Goal: Task Accomplishment & Management: Complete application form

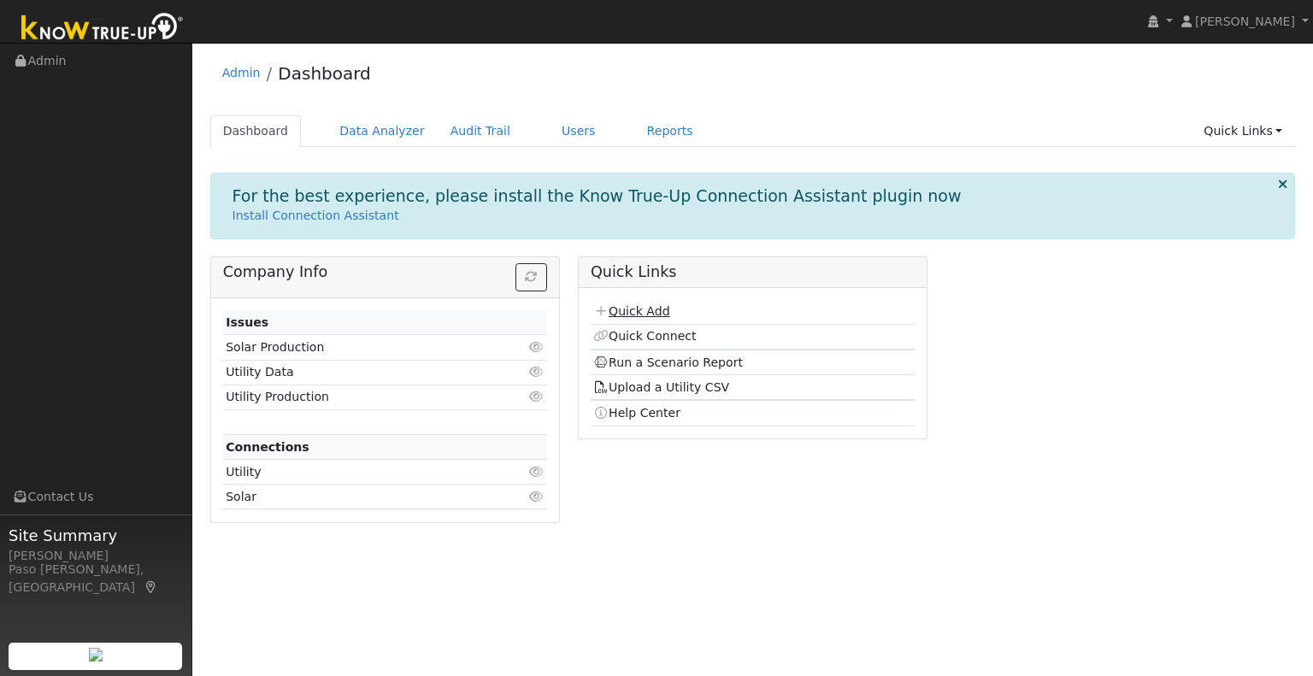
click at [622, 310] on link "Quick Add" at bounding box center [631, 311] width 76 height 14
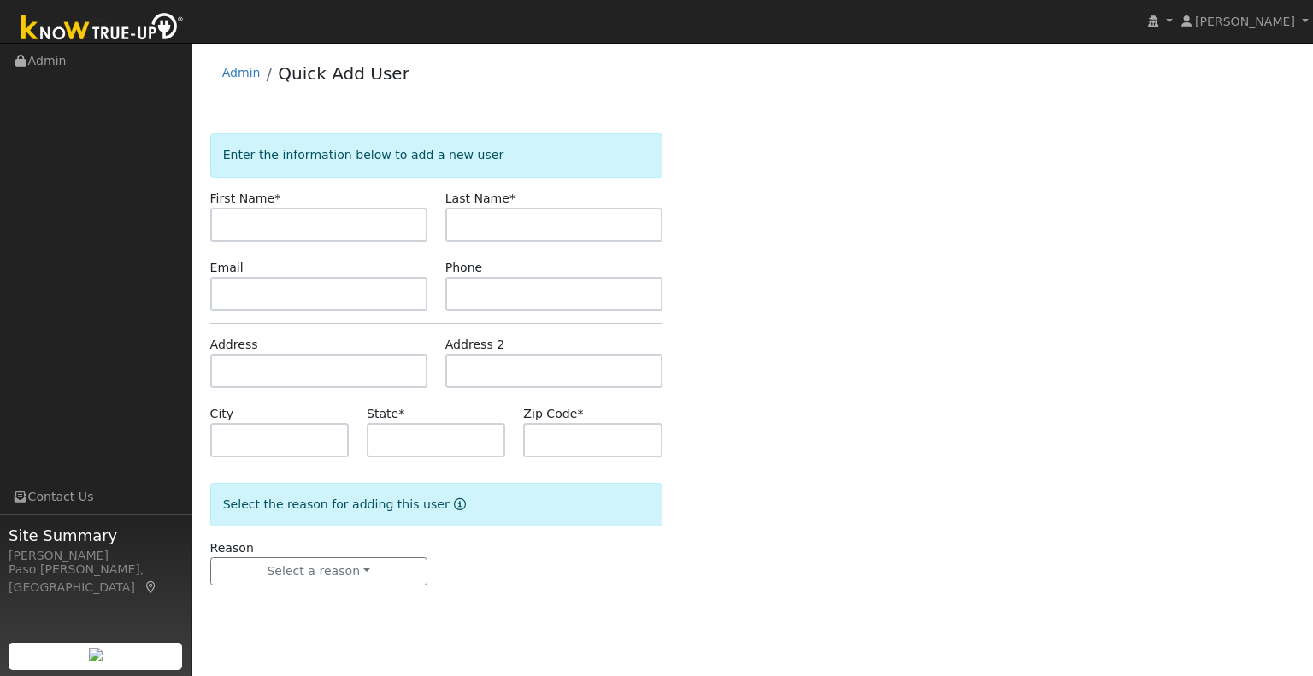
click at [255, 216] on input "text" at bounding box center [318, 225] width 217 height 34
type input "Mark"
type input "[PERSON_NAME]"
click at [241, 374] on input "text" at bounding box center [318, 371] width 217 height 34
click at [253, 367] on input "text" at bounding box center [318, 371] width 217 height 34
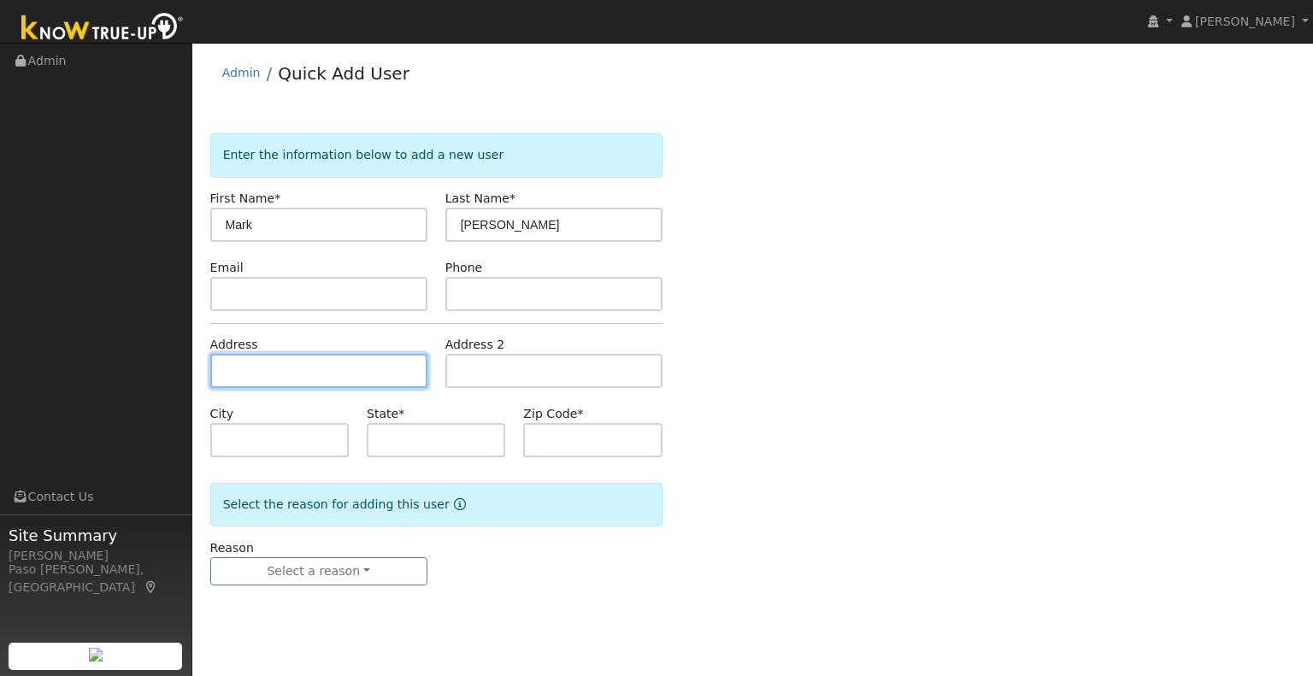
paste input "[STREET_ADDRESS][PERSON_NAME]"
type input "[STREET_ADDRESS]"
type input "Paso [PERSON_NAME]"
type input "CA"
type input "93446"
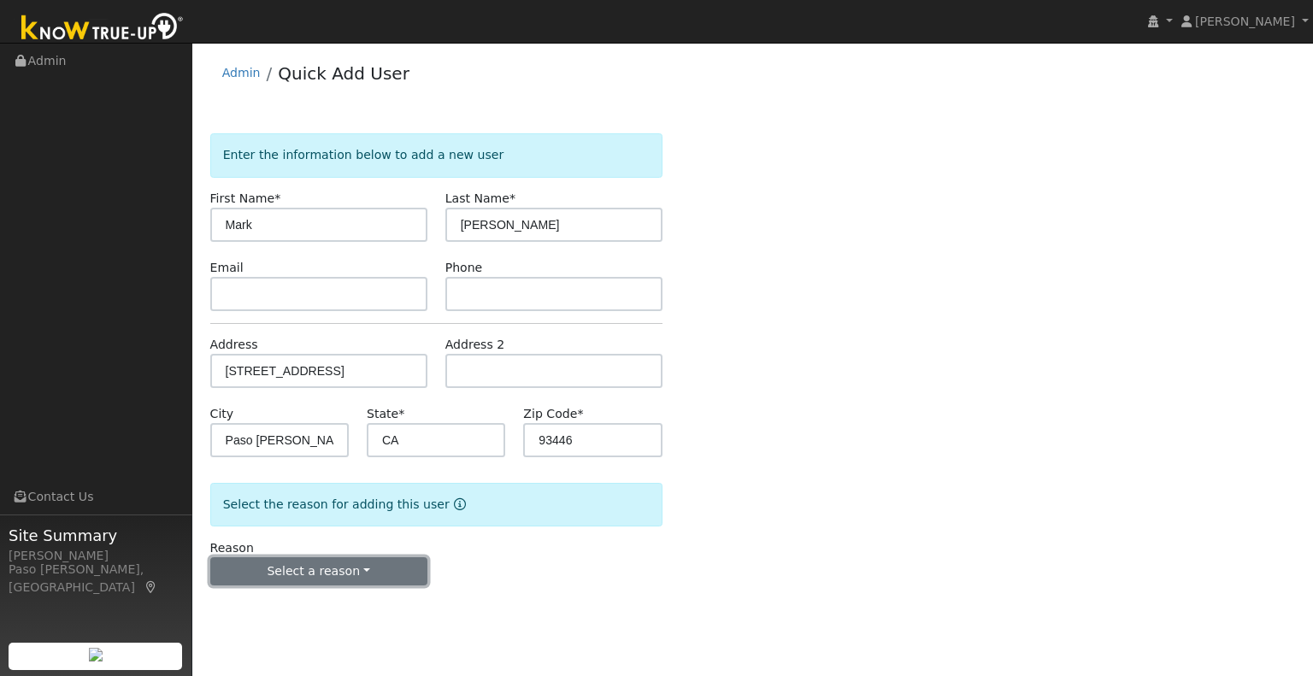
click at [335, 572] on button "Select a reason" at bounding box center [318, 571] width 217 height 29
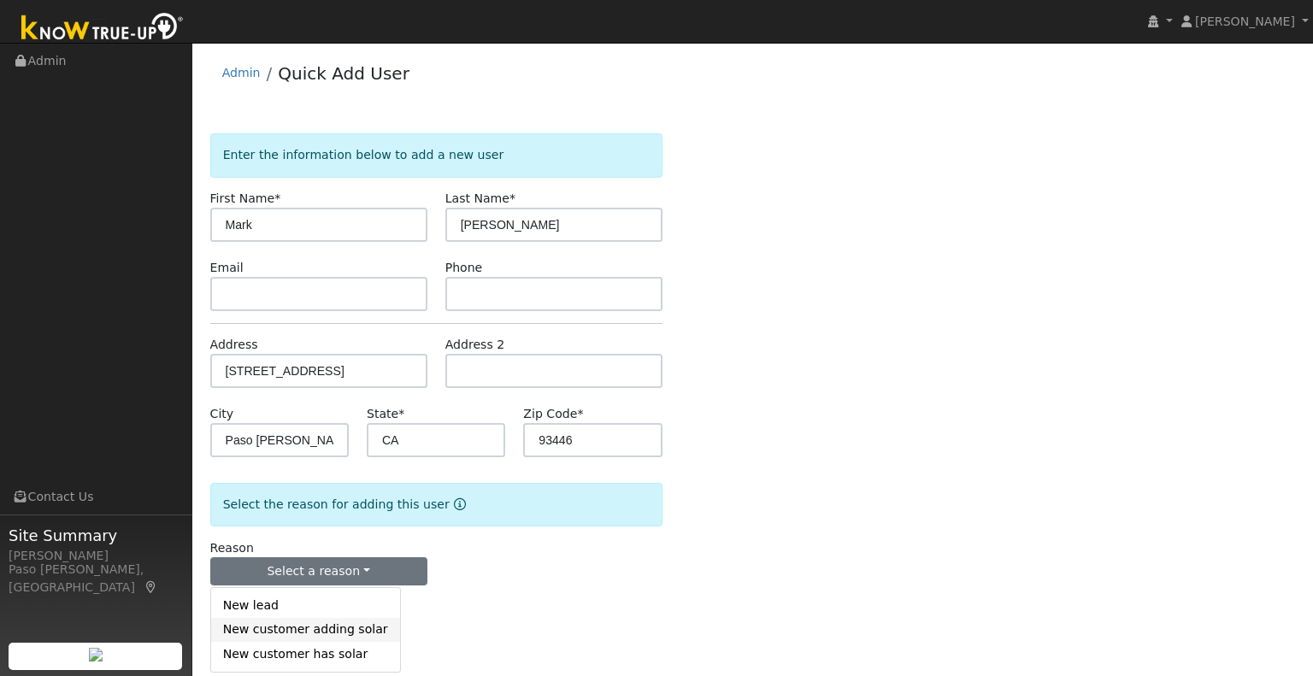
click at [345, 632] on link "New customer adding solar" at bounding box center [305, 630] width 189 height 24
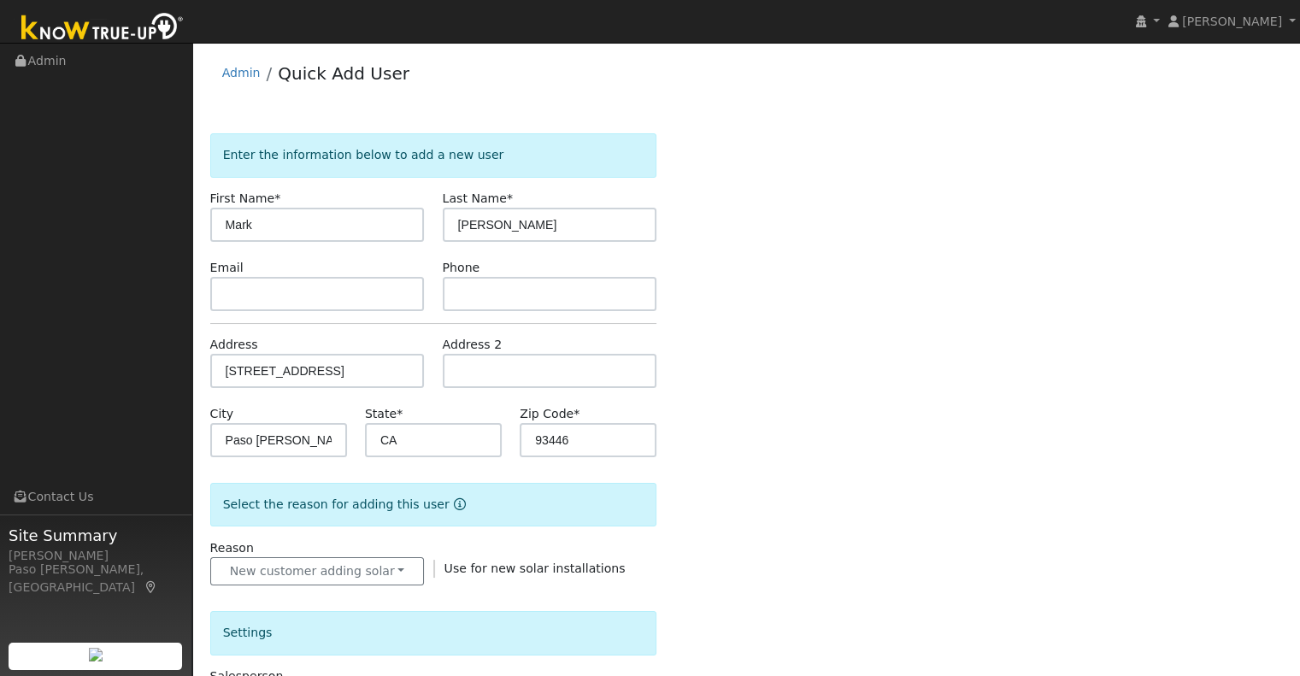
click at [804, 578] on div "Enter the information below to add a new user First Name * [PERSON_NAME] Last N…" at bounding box center [746, 597] width 1073 height 928
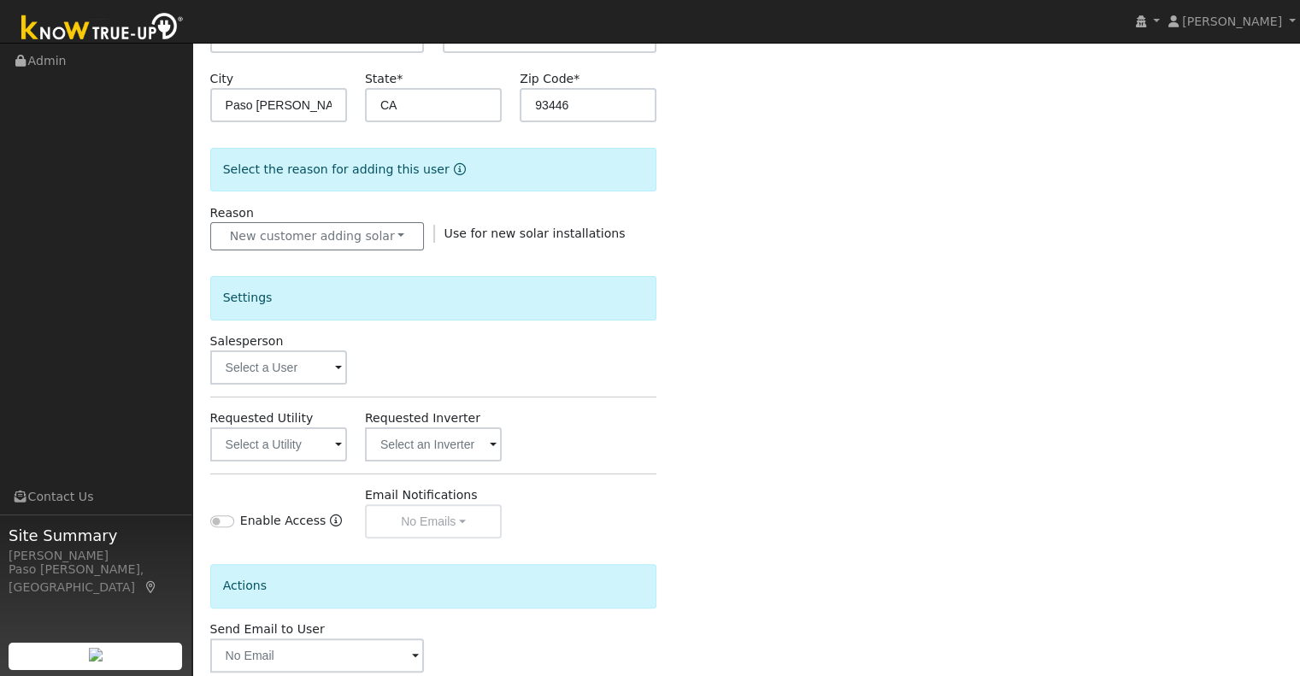
scroll to position [342, 0]
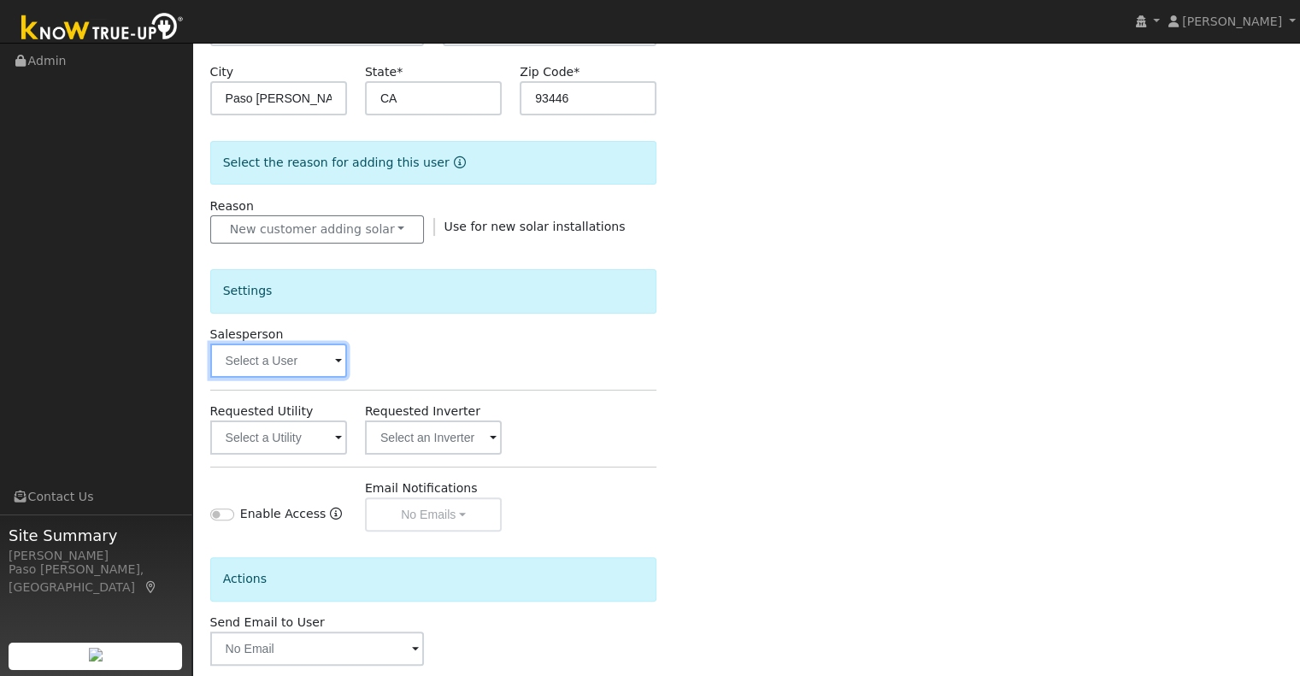
click at [260, 367] on input "text" at bounding box center [278, 361] width 137 height 34
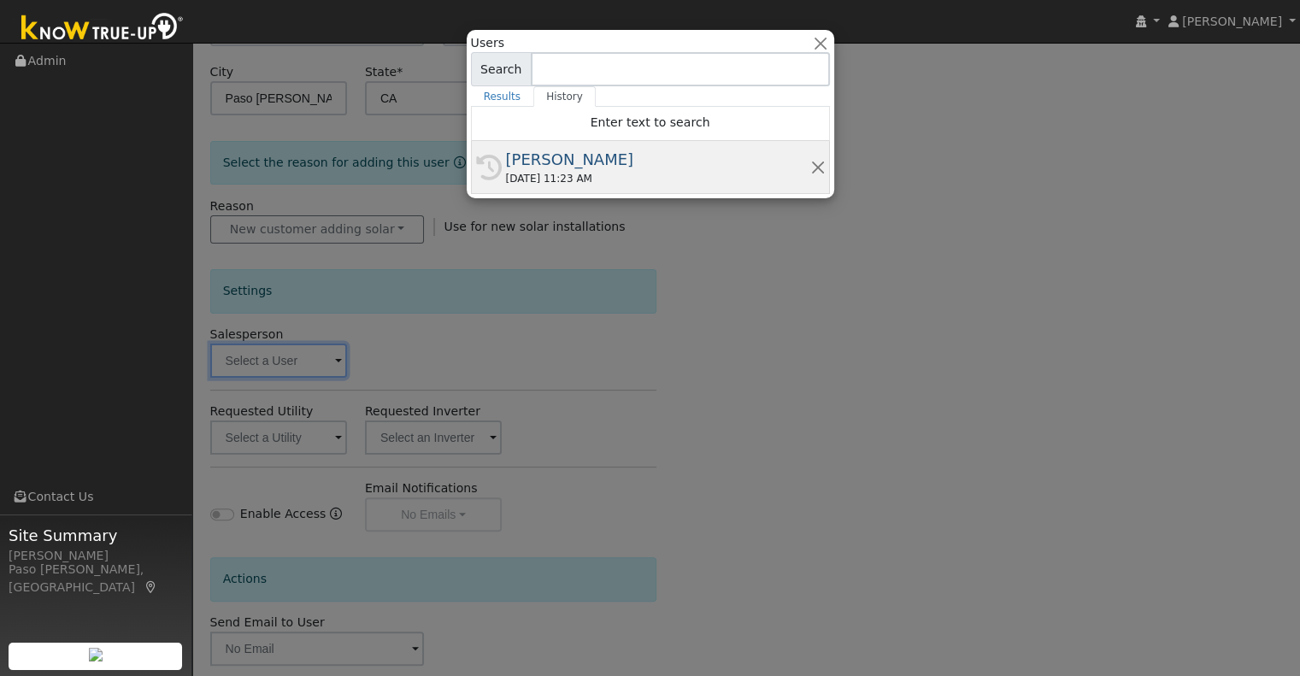
click at [622, 171] on div "[DATE] 11:23 AM" at bounding box center [658, 178] width 304 height 15
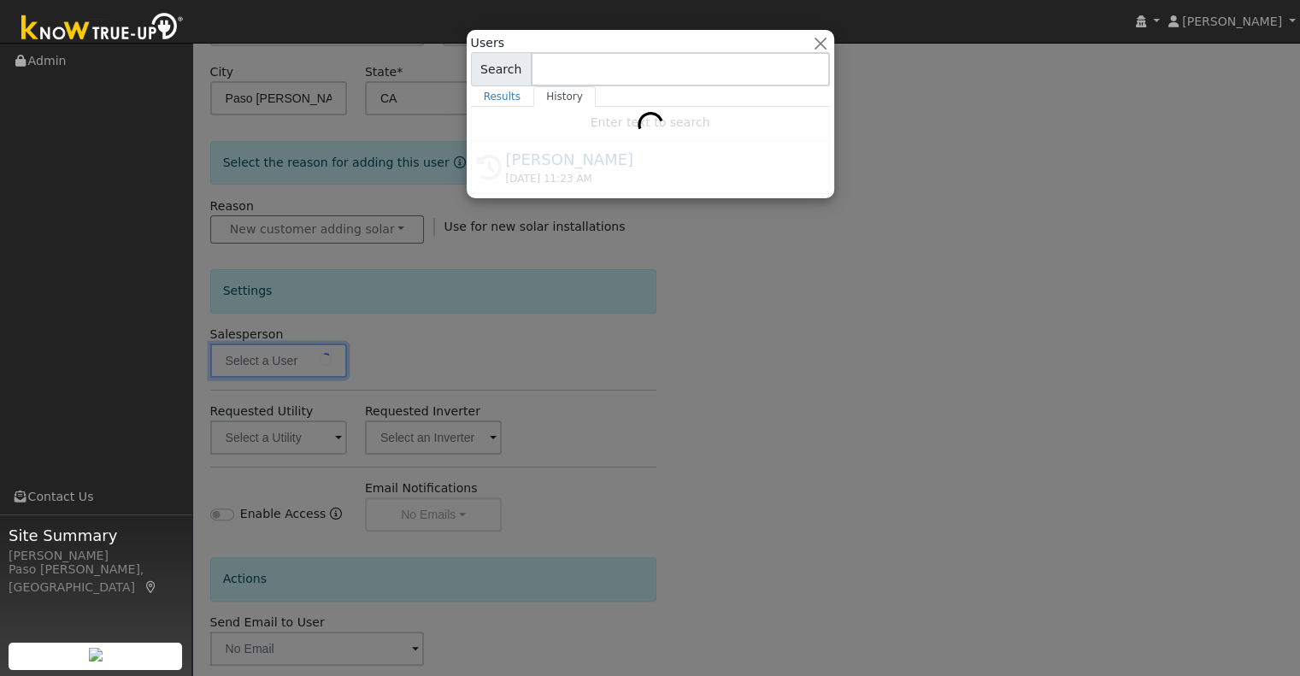
type input "[PERSON_NAME]"
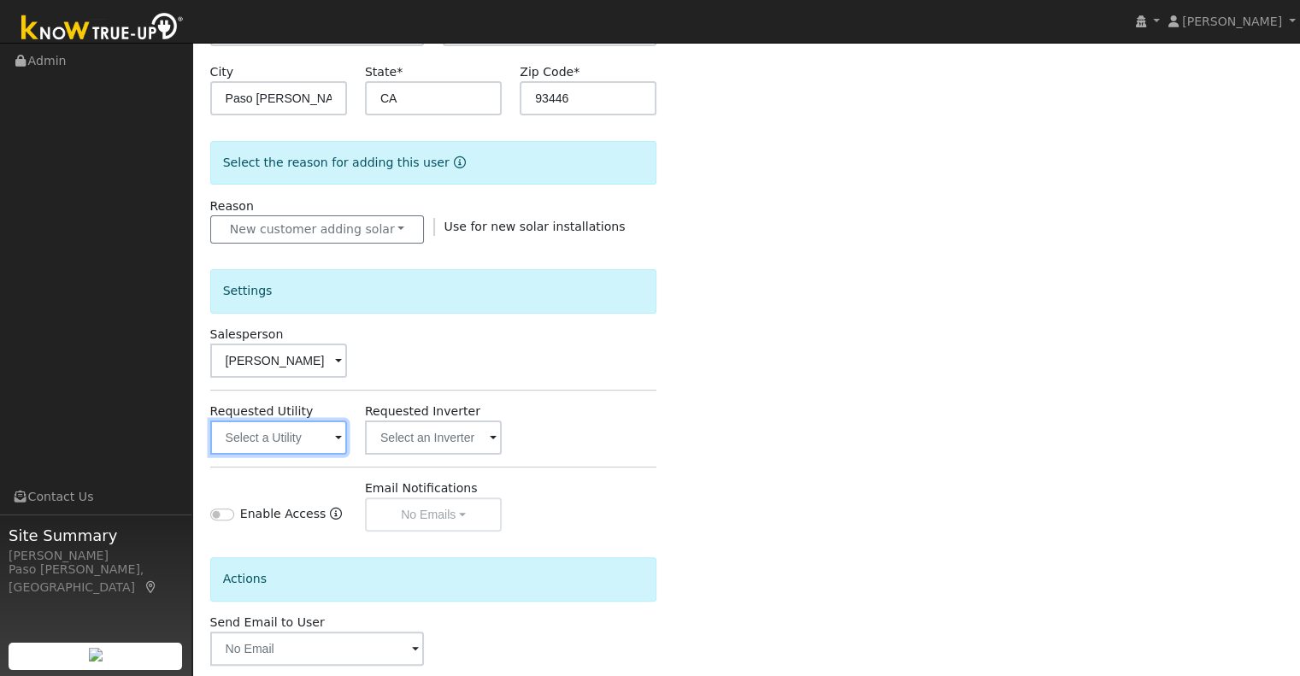
click at [324, 439] on input "text" at bounding box center [278, 438] width 137 height 34
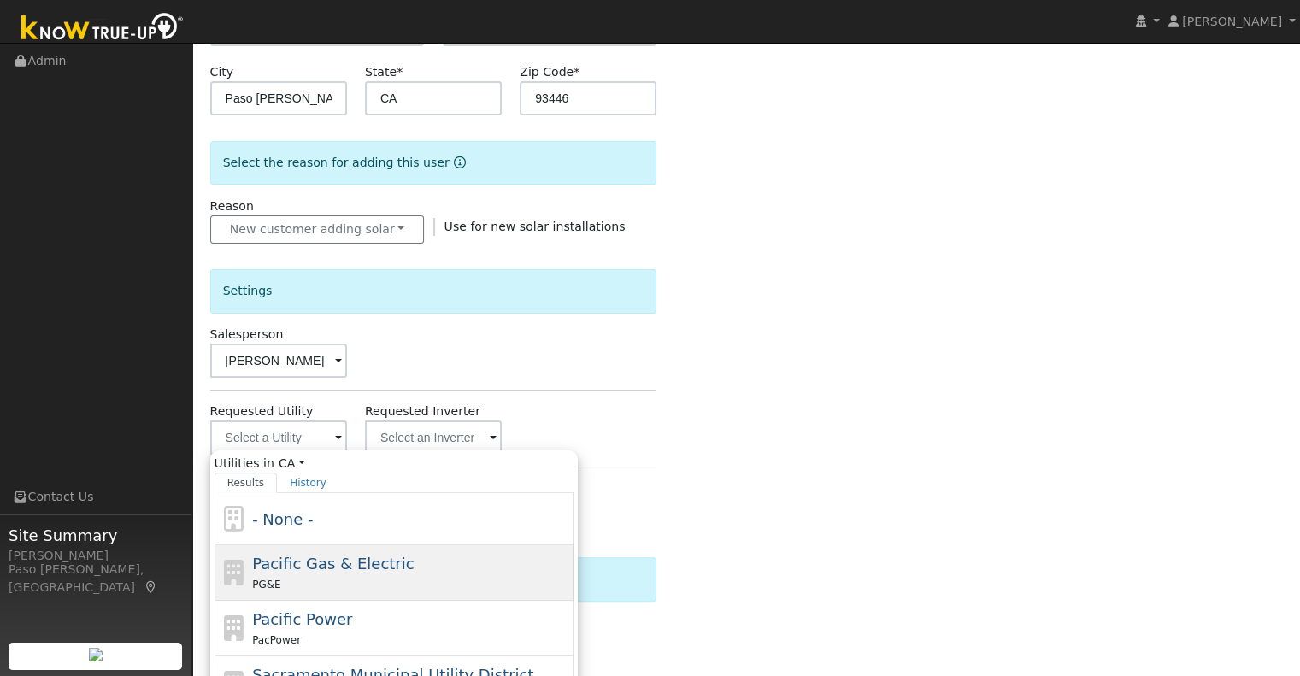
click at [307, 579] on div "PG&E" at bounding box center [410, 584] width 317 height 18
type input "Pacific Gas & Electric"
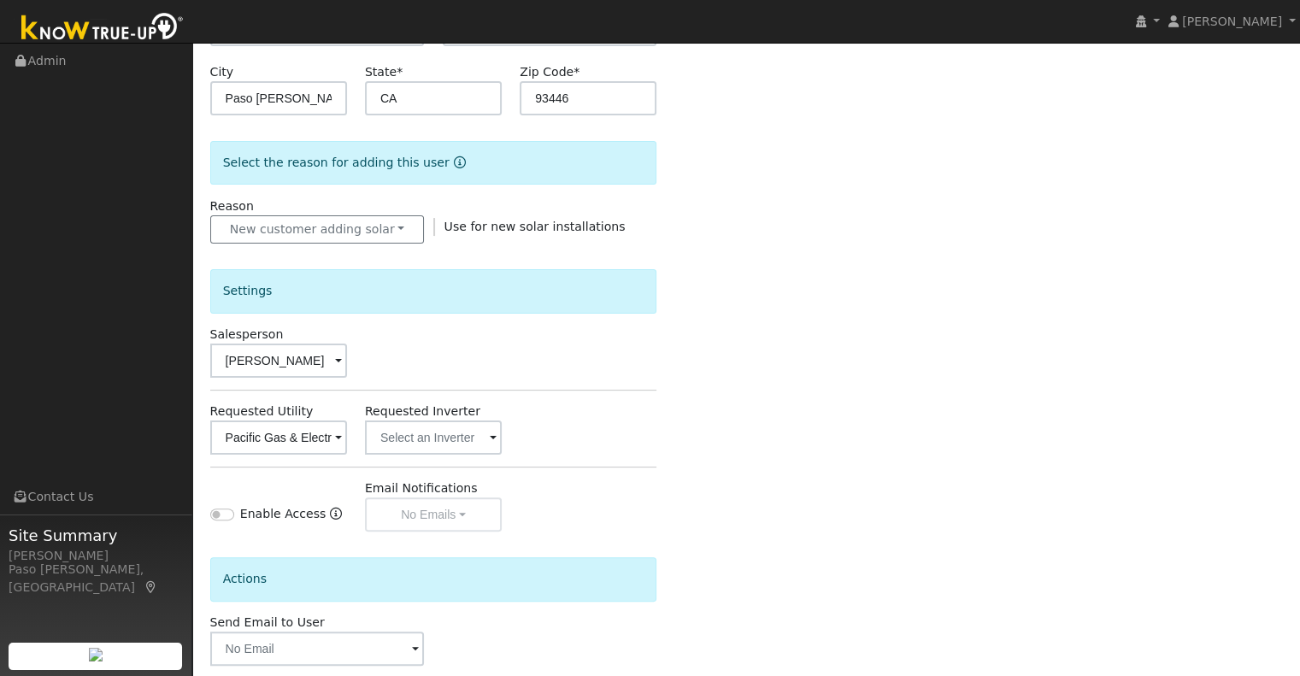
click at [728, 450] on div "Enter the information below to add a new user First Name * Mark Last Name * Hen…" at bounding box center [746, 272] width 1073 height 963
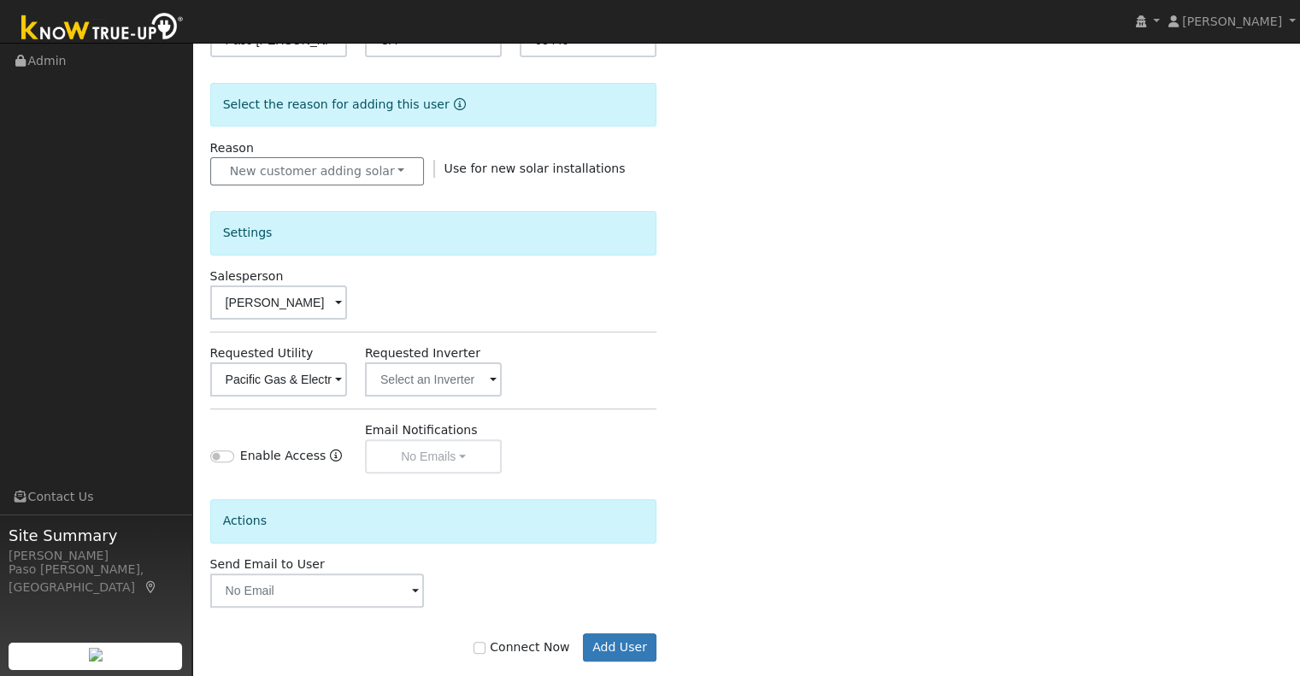
scroll to position [427, 0]
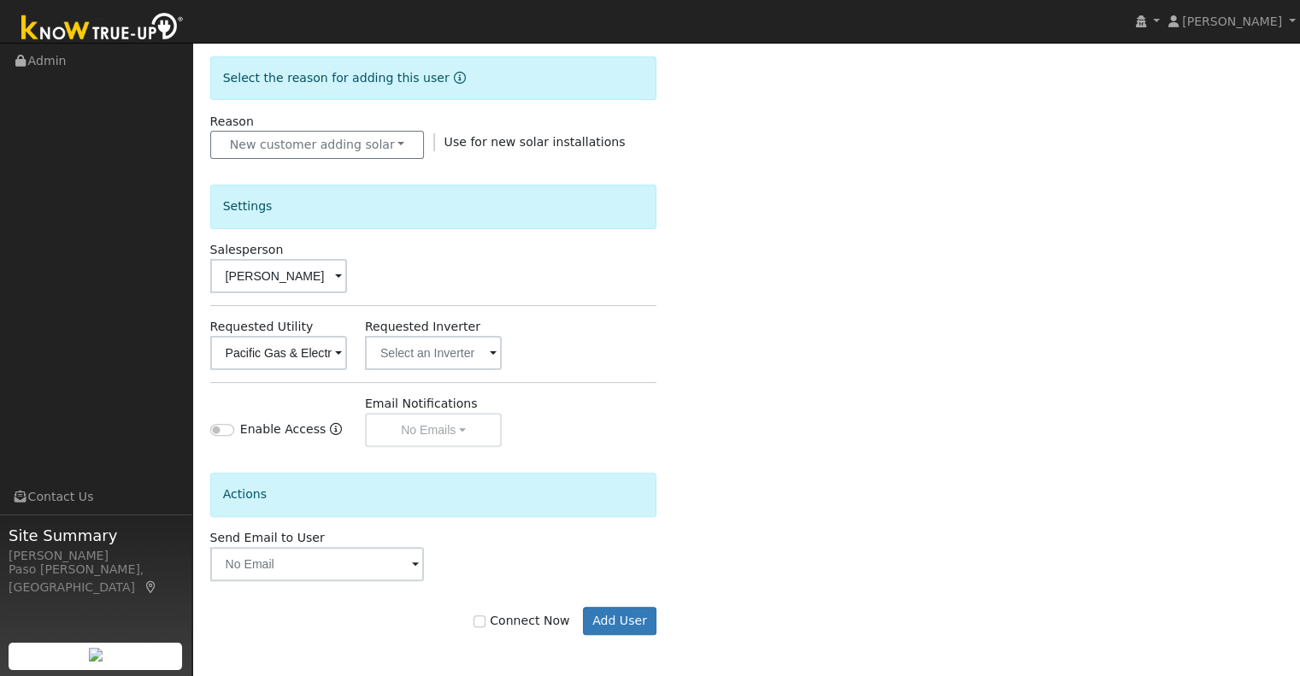
click at [516, 629] on div "Connect Now Add User" at bounding box center [433, 621] width 465 height 29
click at [531, 619] on label "Connect Now" at bounding box center [522, 621] width 96 height 18
click at [486, 619] on input "Connect Now" at bounding box center [480, 622] width 12 height 12
checkbox input "true"
click at [649, 623] on button "Add User" at bounding box center [620, 621] width 74 height 29
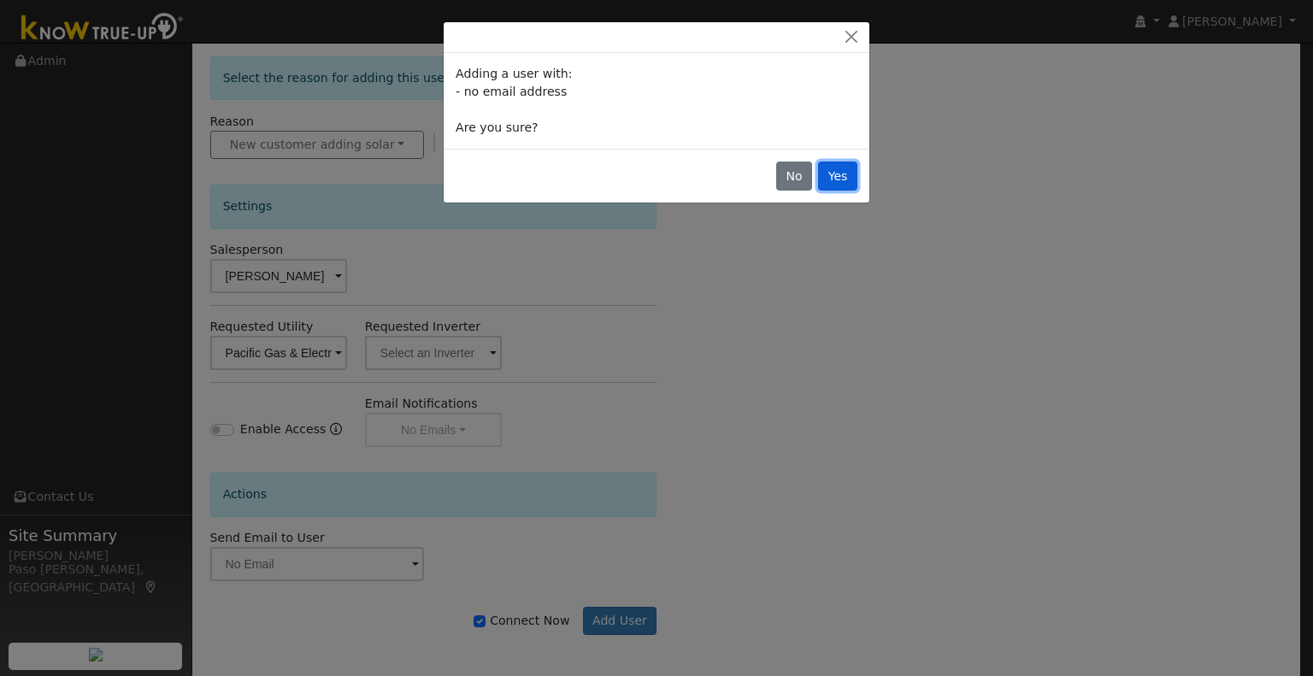
click at [837, 177] on button "Yes" at bounding box center [837, 176] width 39 height 29
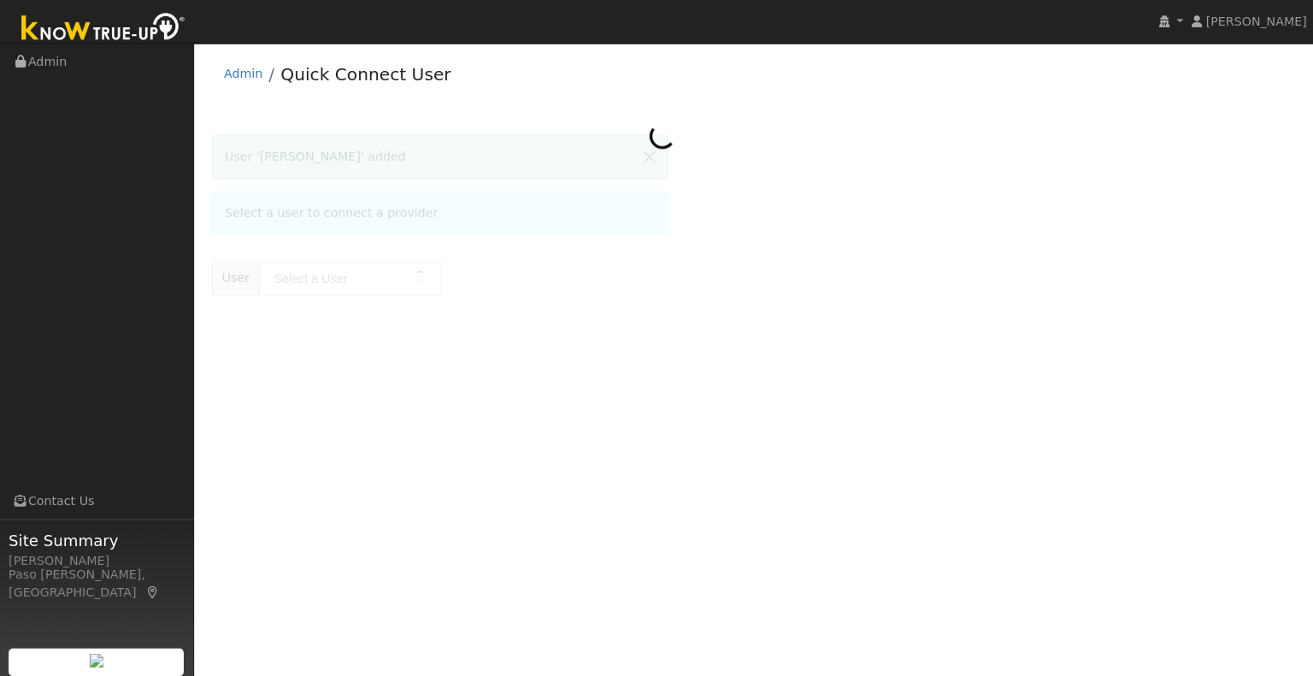
type input "[PERSON_NAME]"
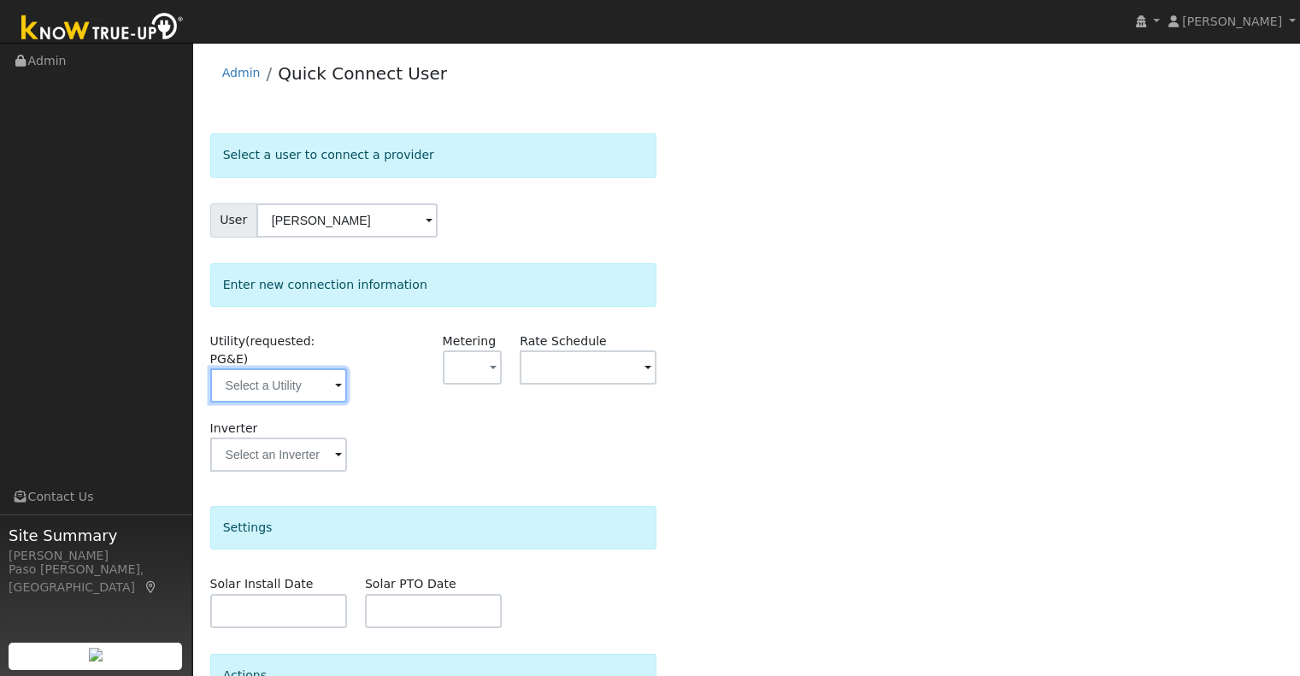
click at [328, 368] on input "text" at bounding box center [278, 385] width 137 height 34
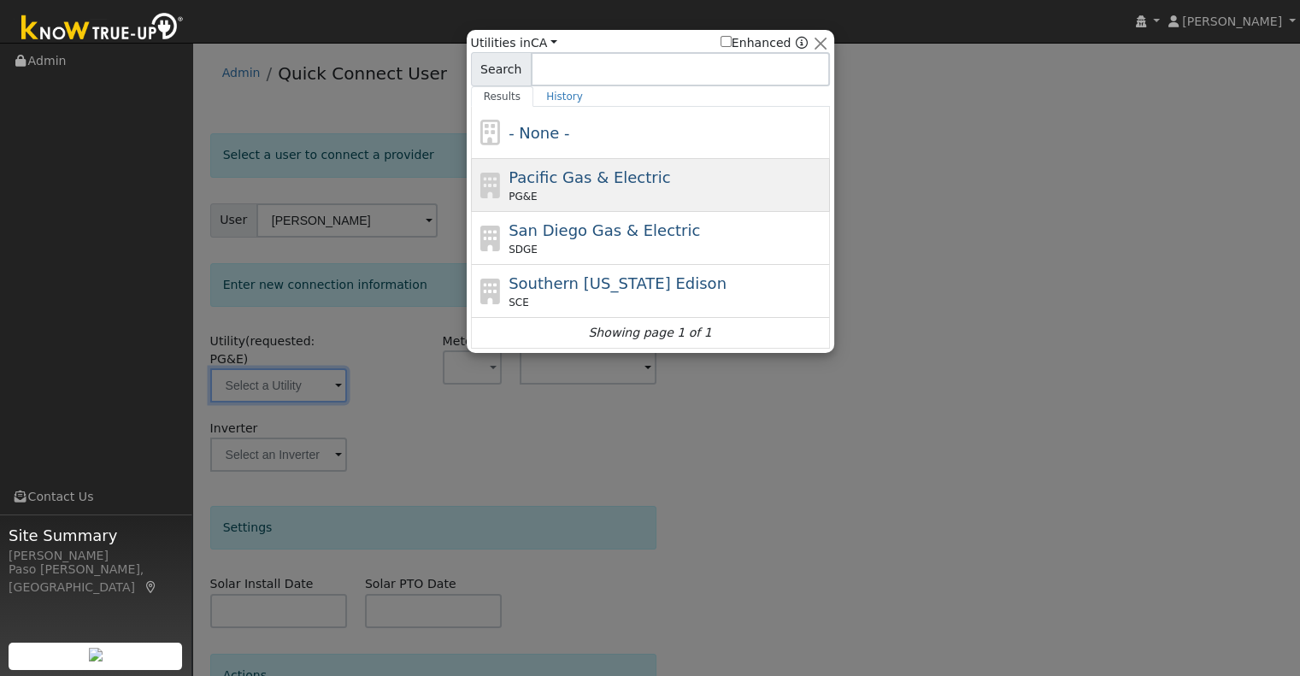
click at [657, 182] on div "Pacific Gas & Electric PG&E" at bounding box center [667, 185] width 317 height 38
type input "PG&E"
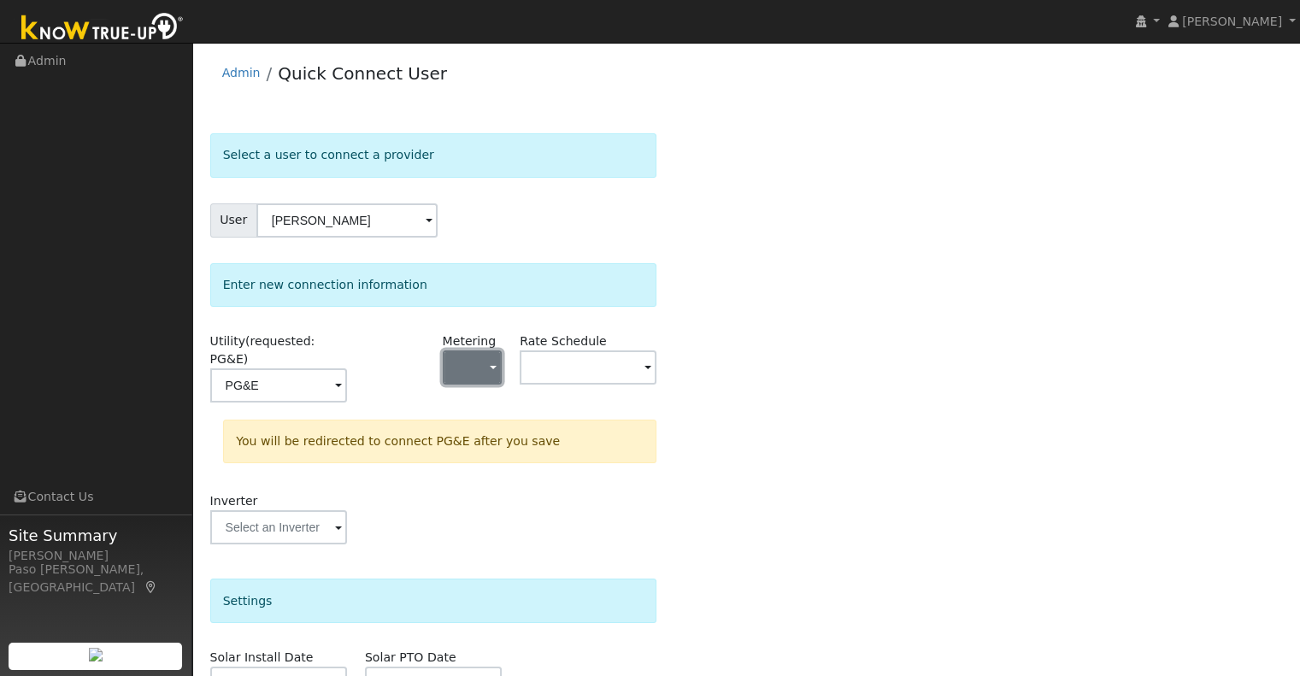
click at [467, 366] on button "button" at bounding box center [473, 368] width 60 height 34
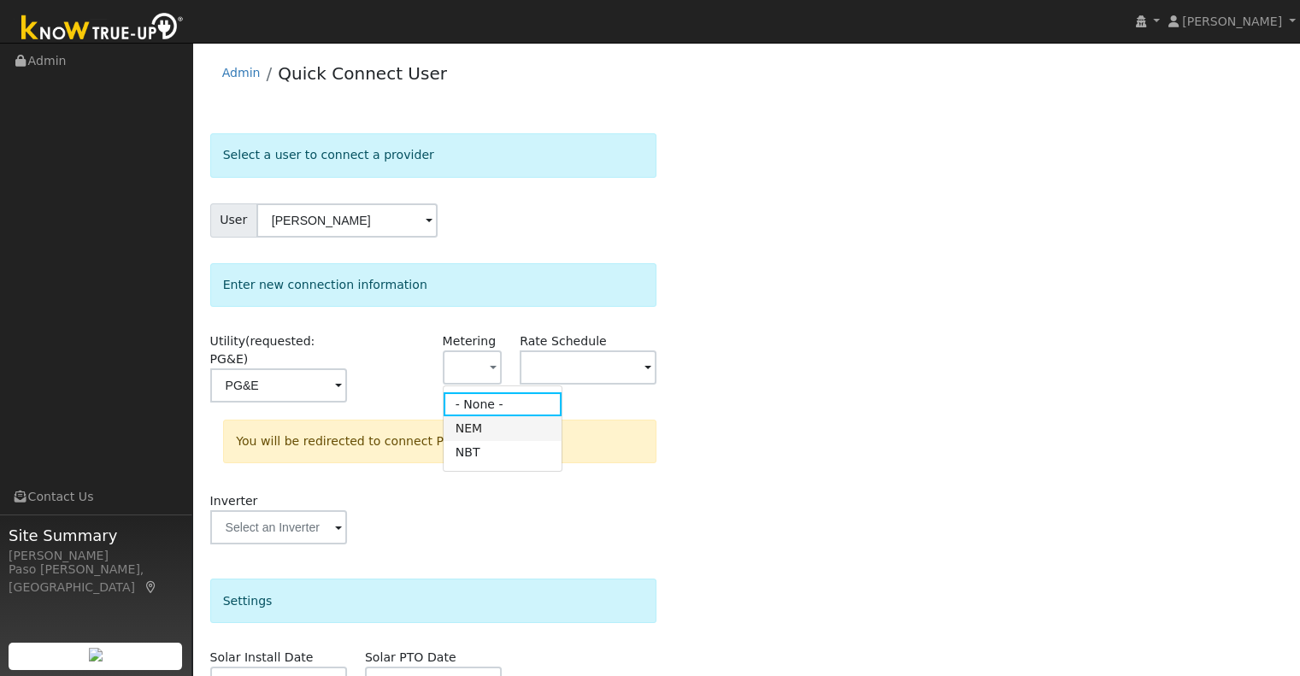
click at [504, 431] on link "NEM" at bounding box center [503, 428] width 119 height 24
click at [657, 366] on div "Rate Schedule" at bounding box center [588, 376] width 155 height 87
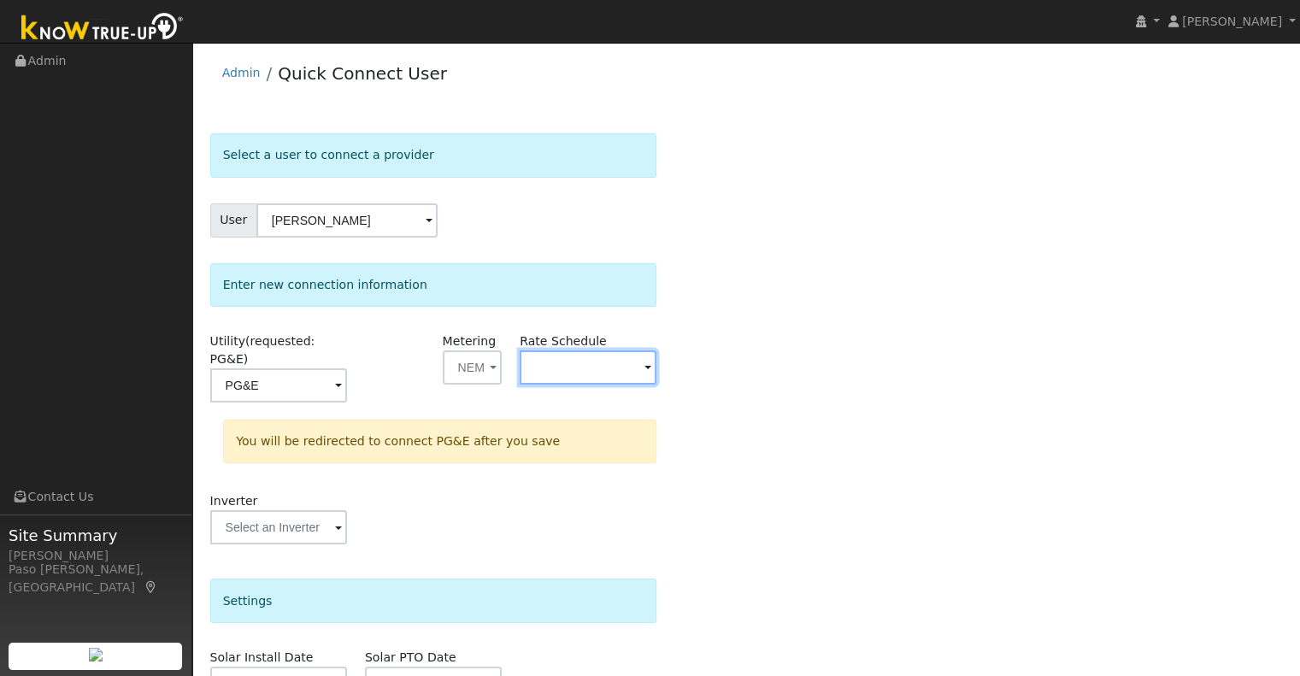
click at [643, 370] on input "text" at bounding box center [588, 368] width 137 height 34
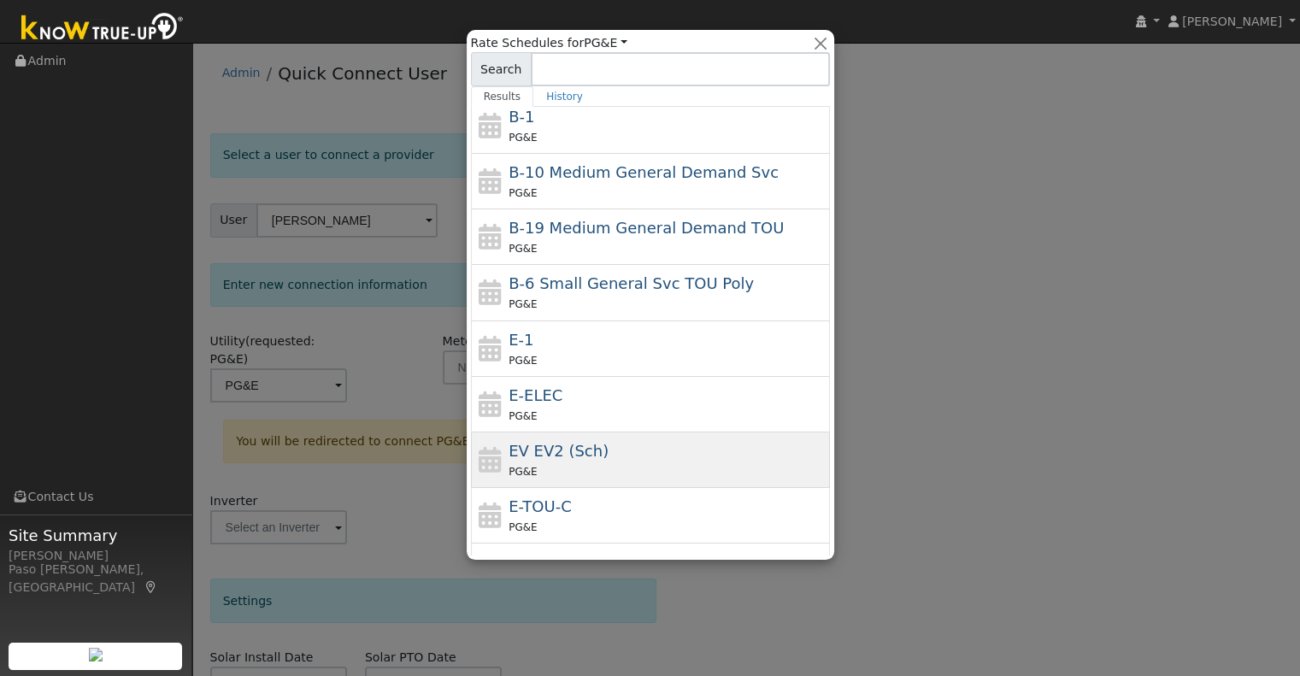
scroll to position [171, 0]
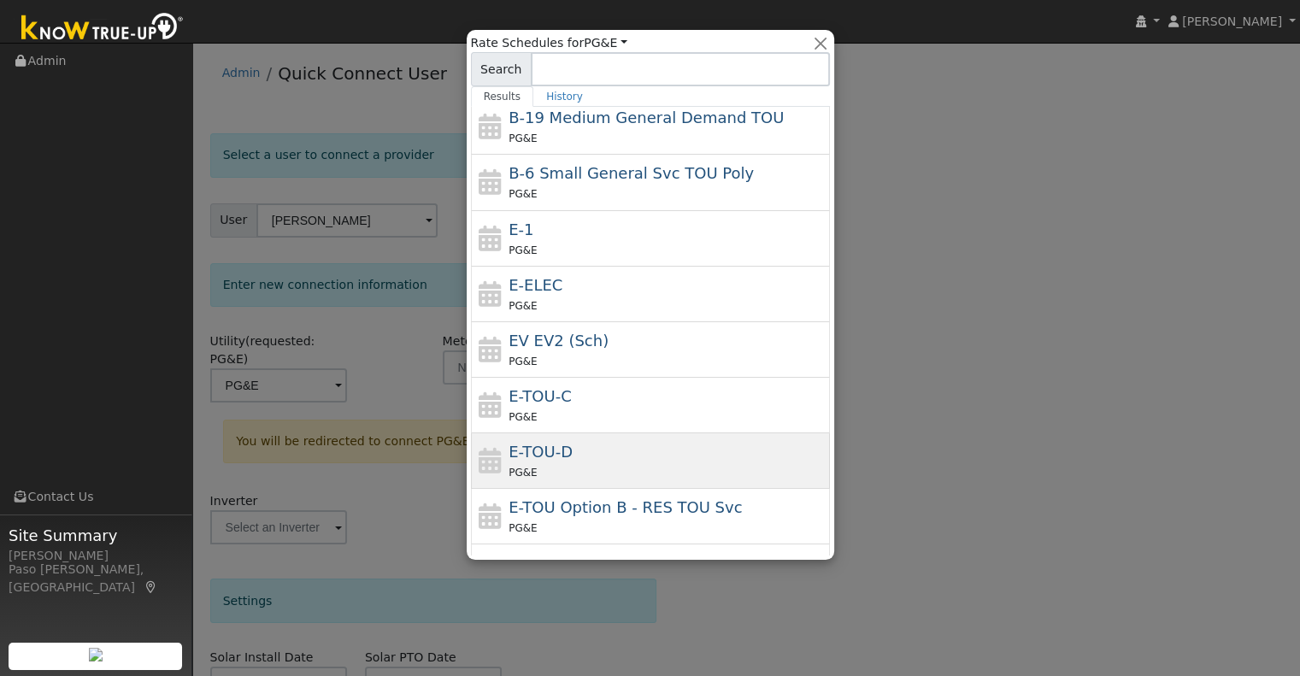
click at [626, 443] on div "E-TOU-D PG&E" at bounding box center [667, 460] width 317 height 41
type input "E-TOU-D"
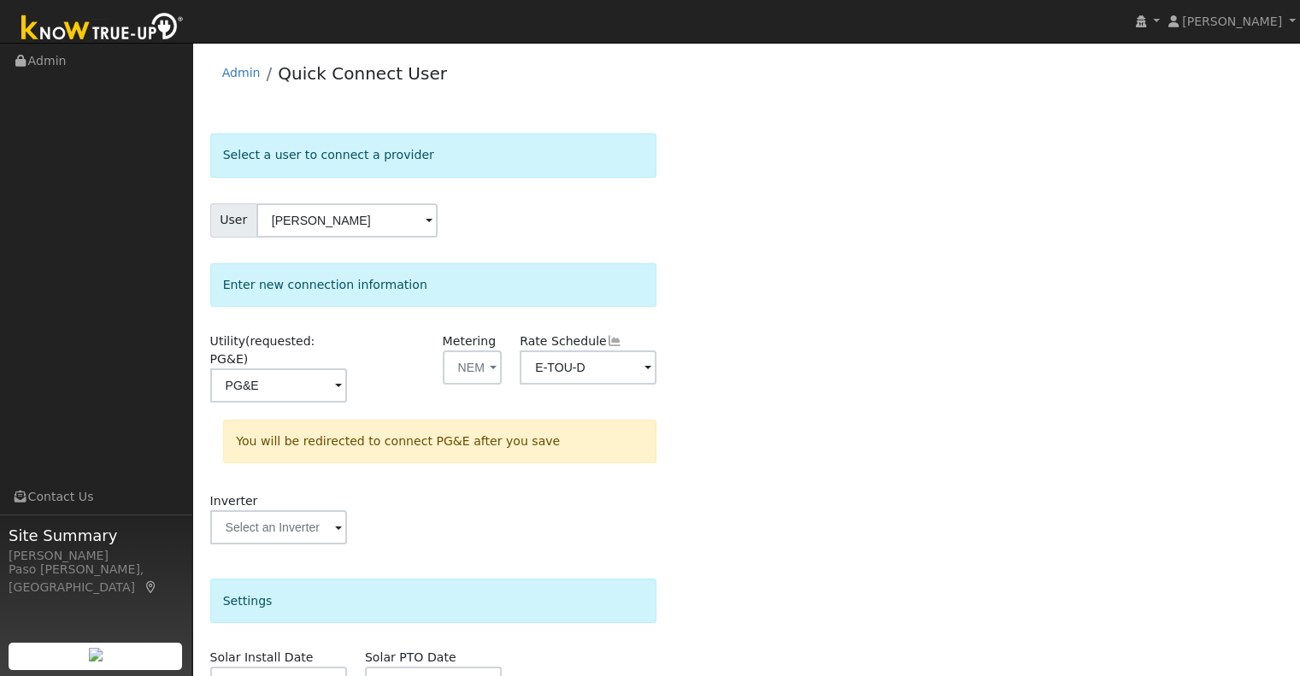
click at [862, 467] on div "Select a user to connect a provider User Mark Henry Account Default Account Def…" at bounding box center [746, 522] width 1073 height 778
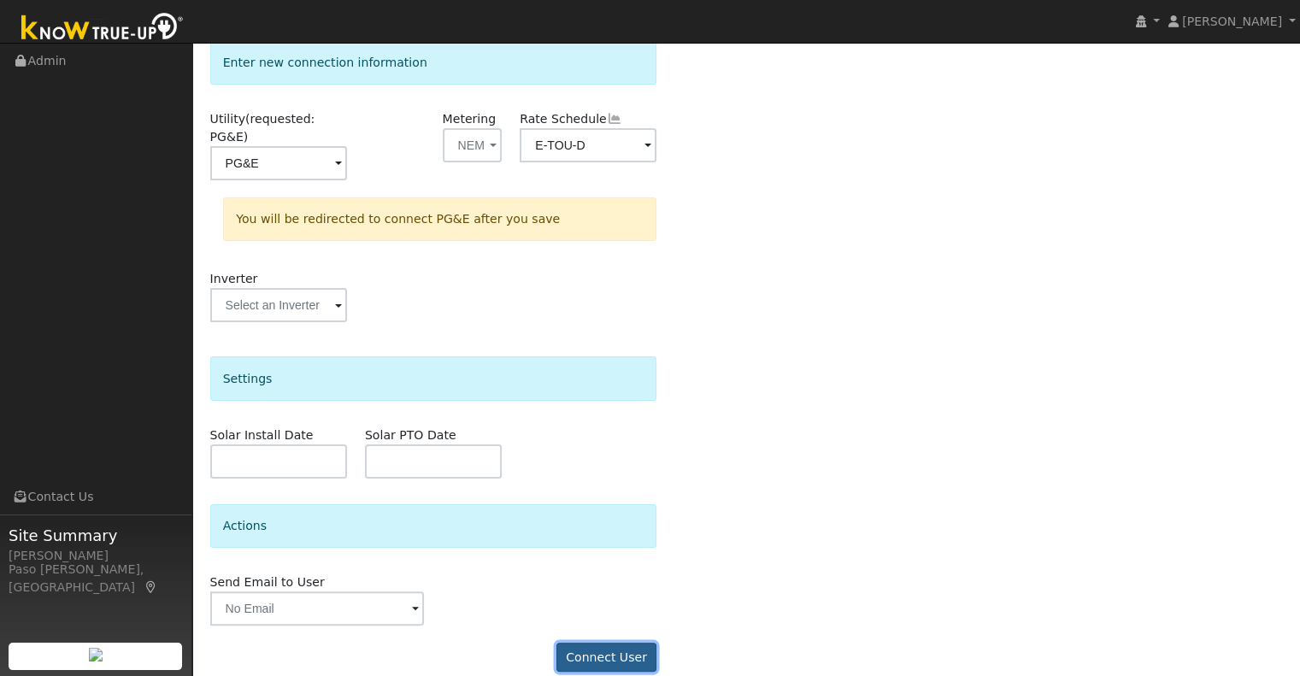
click at [613, 643] on button "Connect User" at bounding box center [607, 657] width 101 height 29
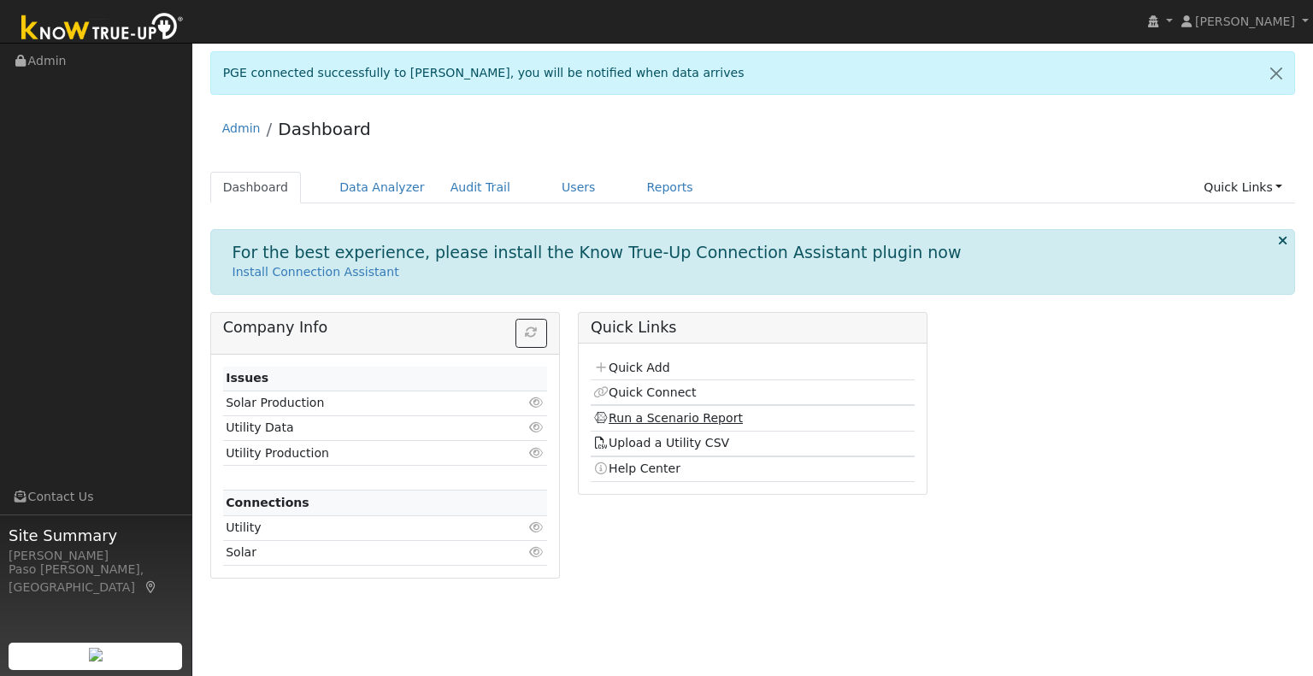
click at [633, 414] on link "Run a Scenario Report" at bounding box center [668, 418] width 150 height 14
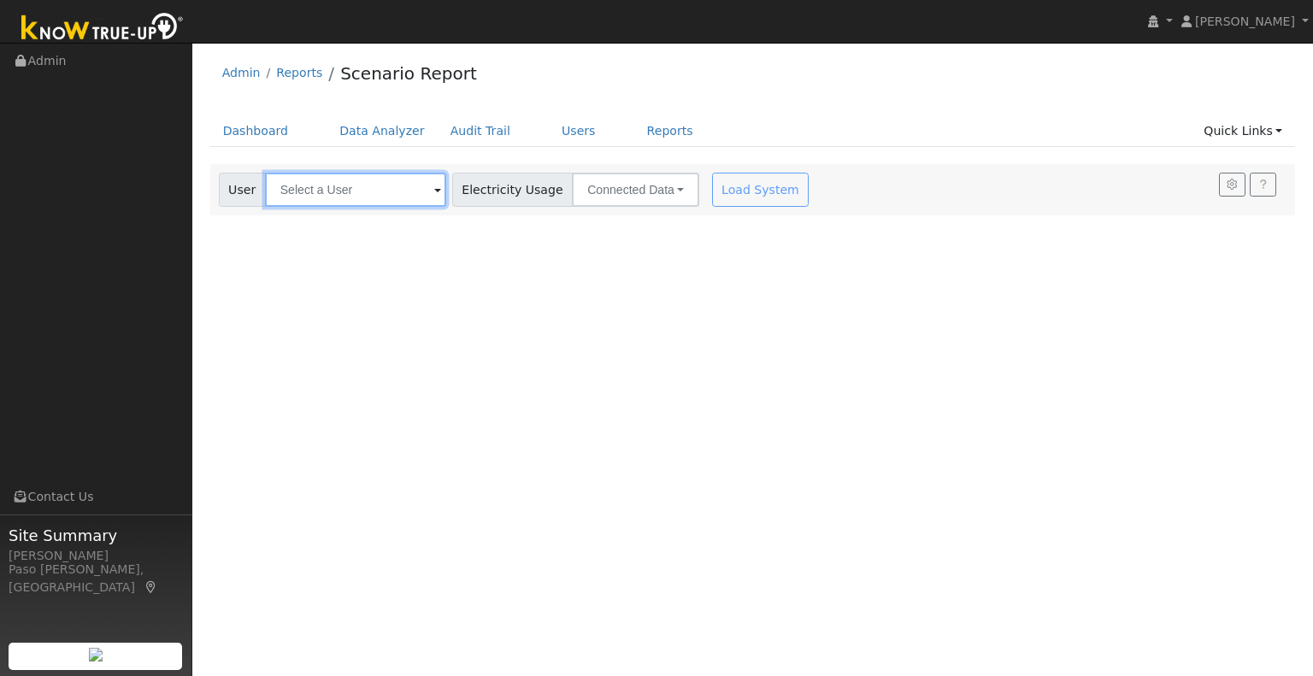
click at [310, 197] on input "text" at bounding box center [355, 190] width 181 height 34
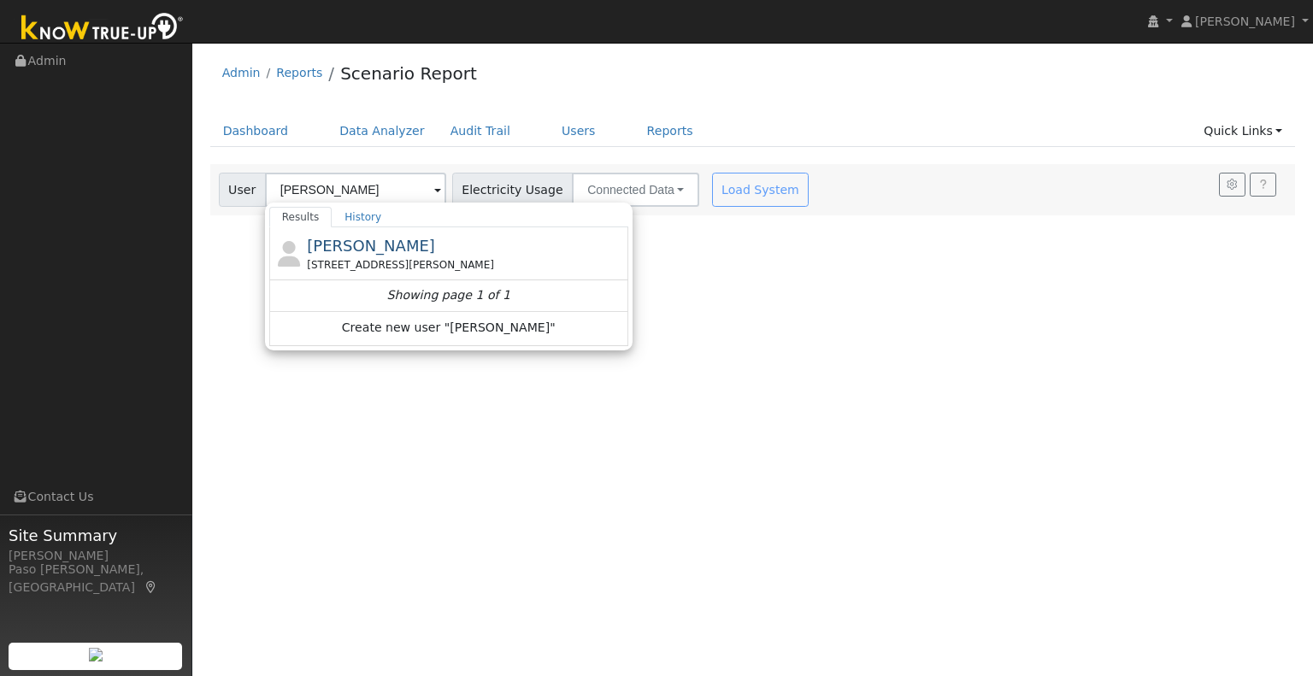
click at [328, 269] on div "[STREET_ADDRESS][PERSON_NAME]" at bounding box center [465, 264] width 317 height 15
type input "[PERSON_NAME]"
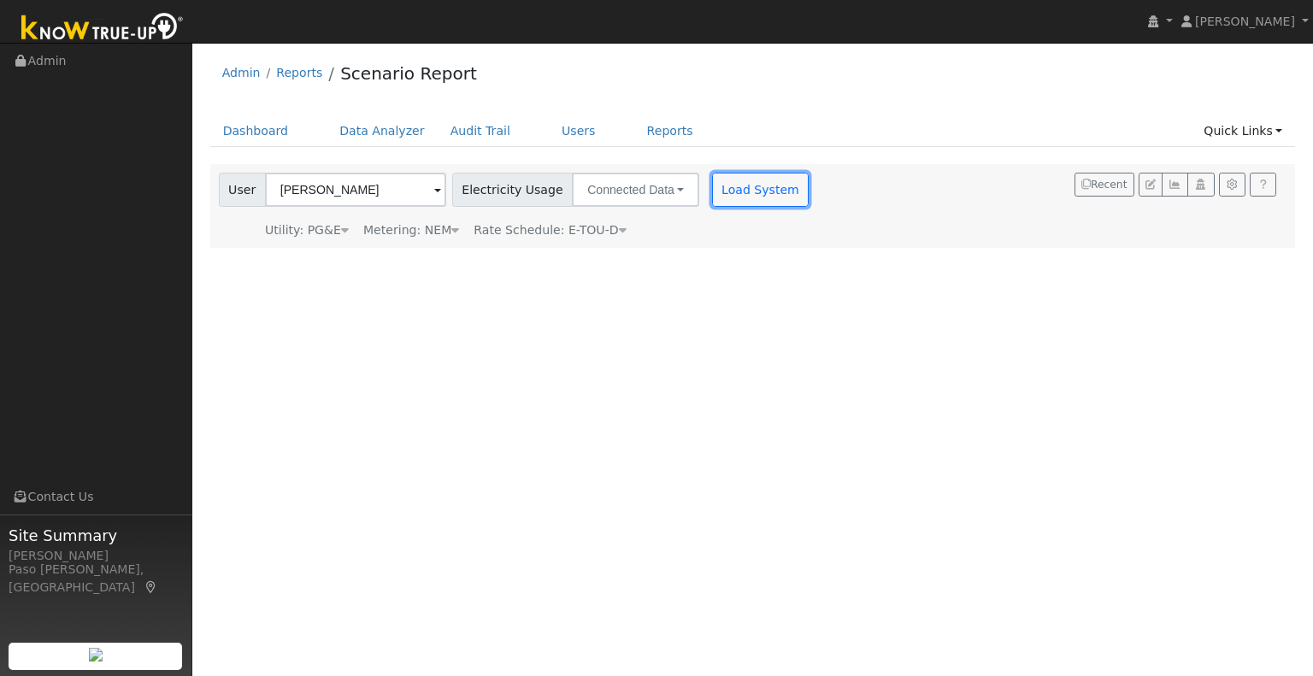
click at [716, 201] on button "Load System" at bounding box center [760, 190] width 97 height 34
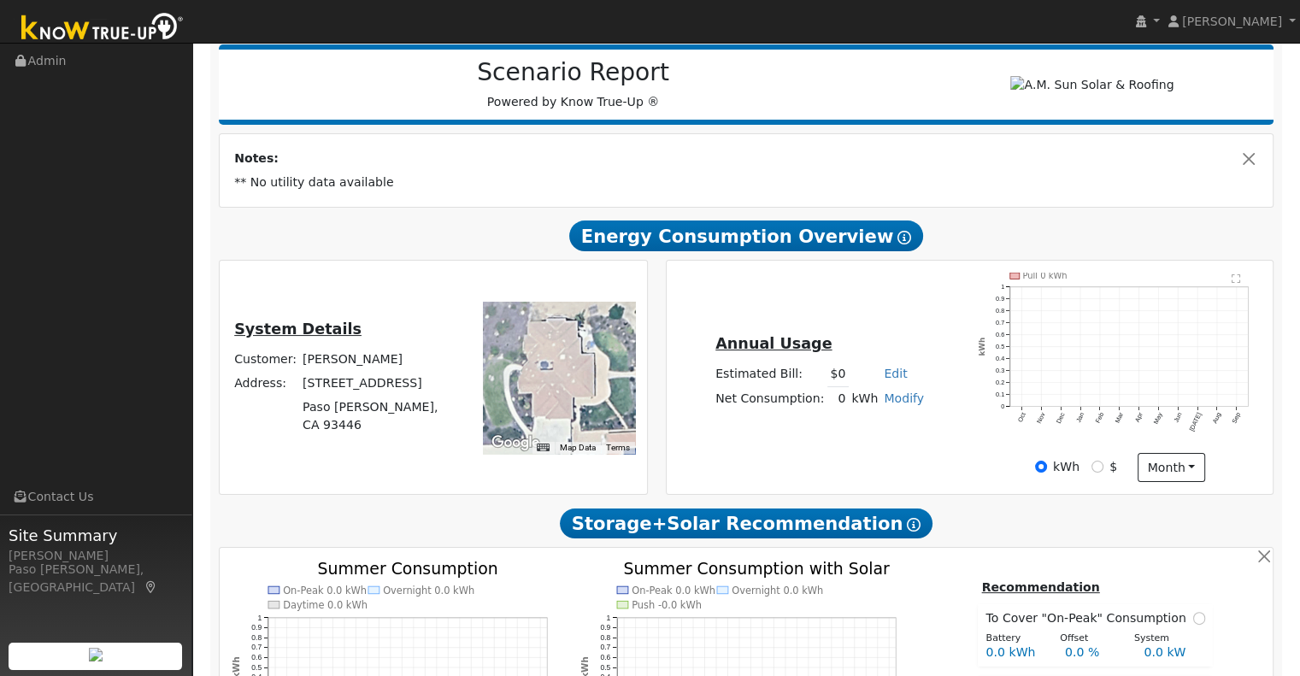
scroll to position [85, 0]
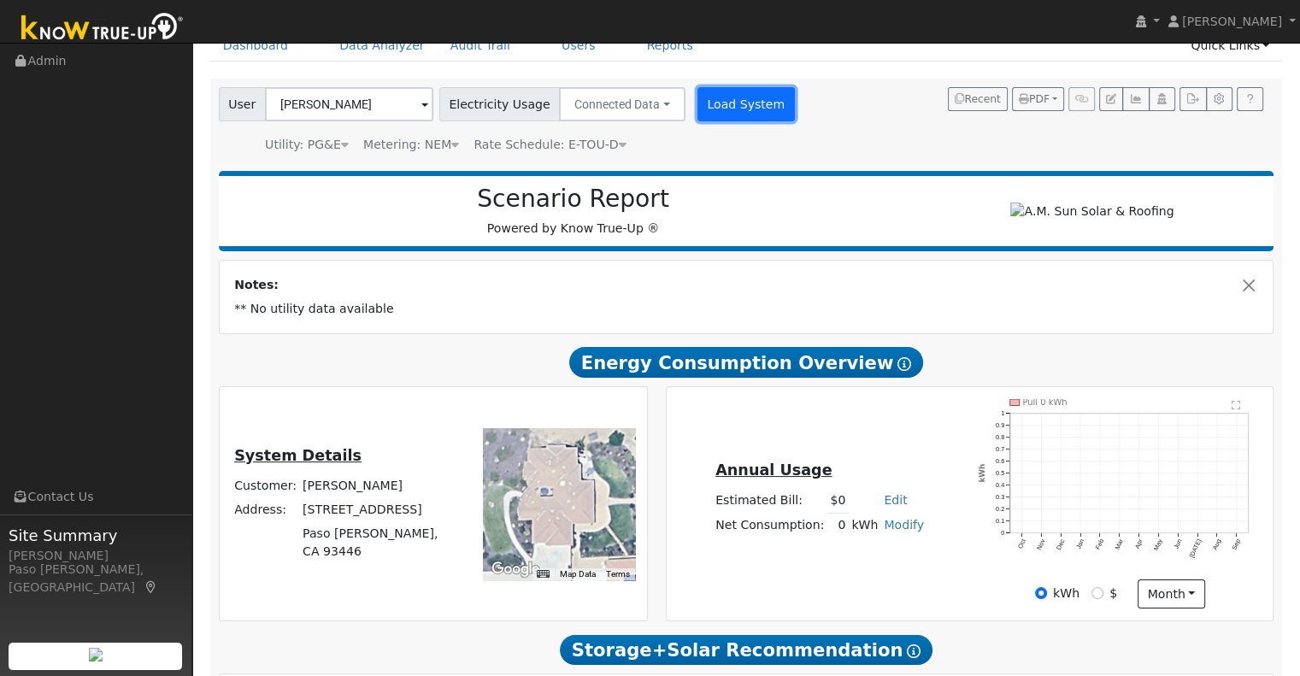
click at [739, 96] on button "Load System" at bounding box center [746, 104] width 97 height 34
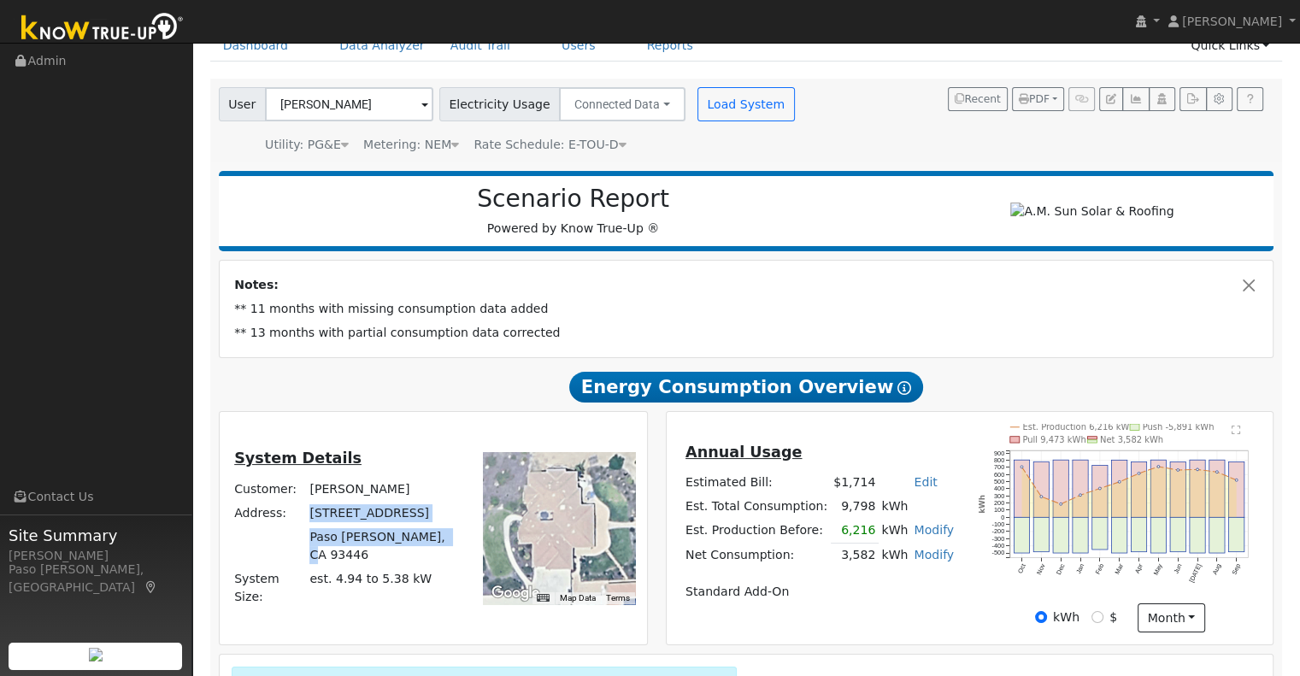
drag, startPoint x: 306, startPoint y: 513, endPoint x: 430, endPoint y: 567, distance: 135.2
click at [430, 567] on tbody "Customer: [PERSON_NAME] Address: [STREET_ADDRESS][PERSON_NAME] System Size: est…" at bounding box center [346, 543] width 228 height 133
click at [698, 101] on button "Load System" at bounding box center [746, 104] width 97 height 34
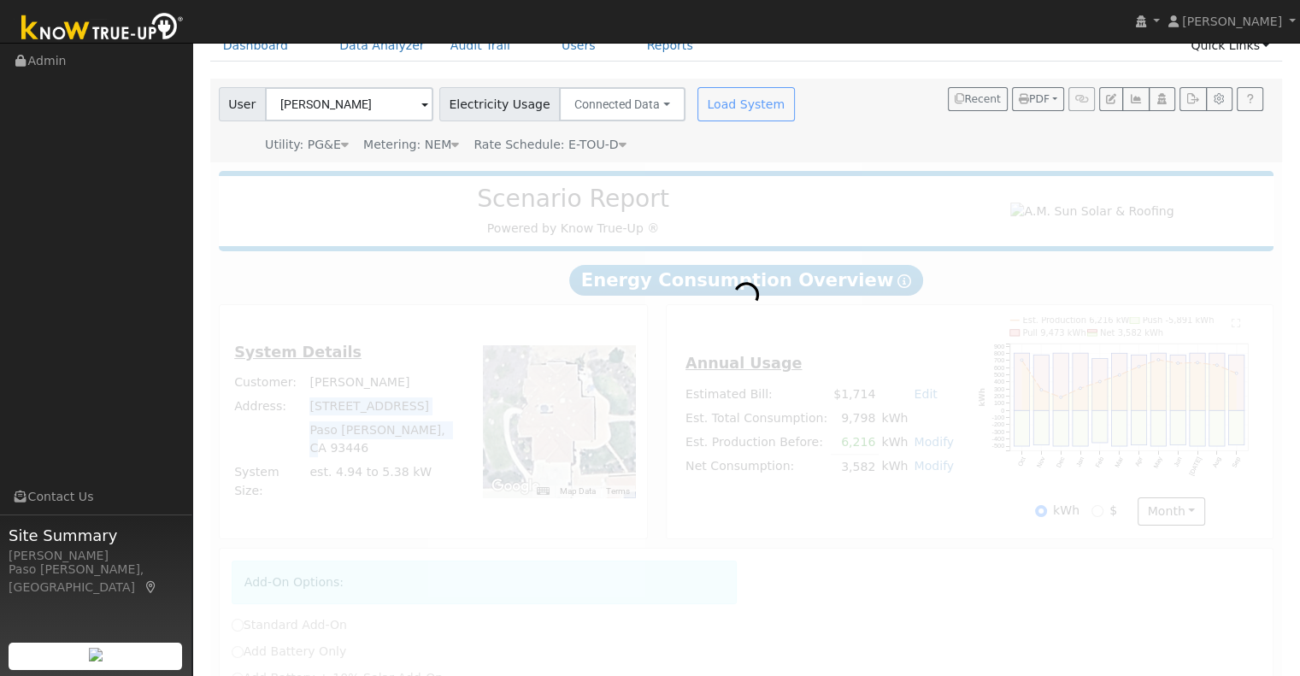
radio input "true"
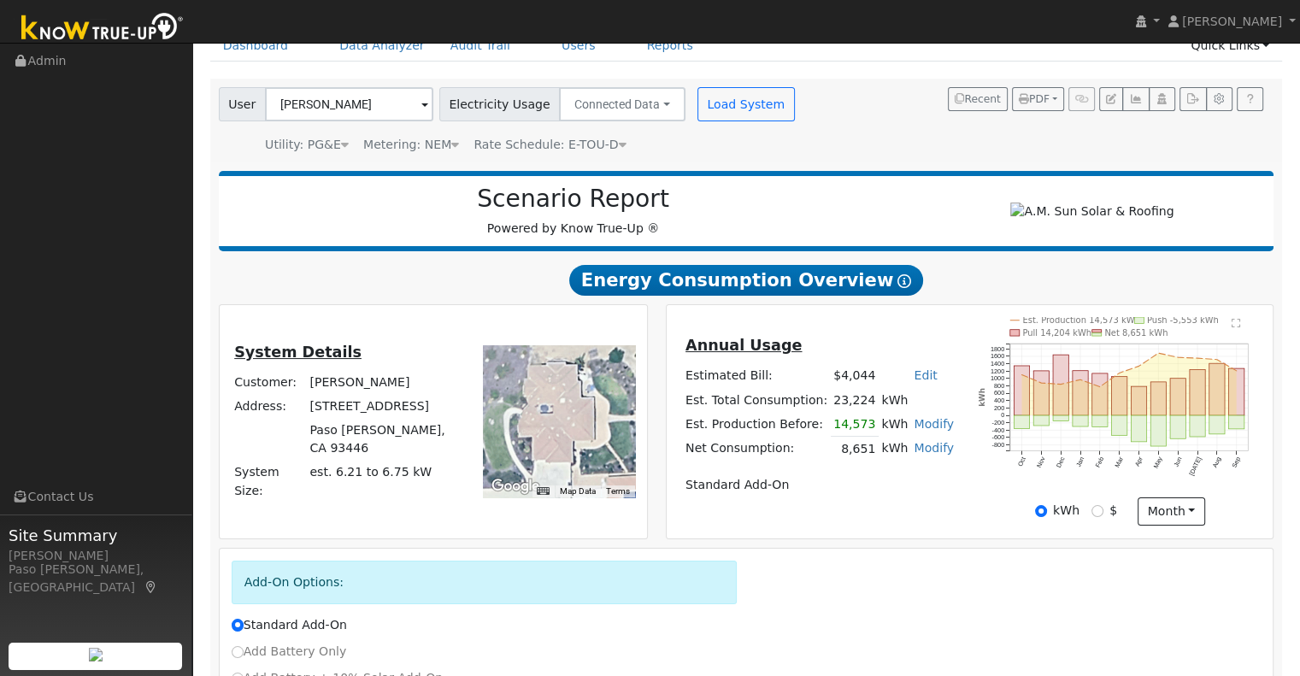
click at [960, 280] on h2 "Energy Consumption Overview Show Help" at bounding box center [747, 280] width 1056 height 32
click at [1190, 99] on icon "button" at bounding box center [1193, 99] width 13 height 10
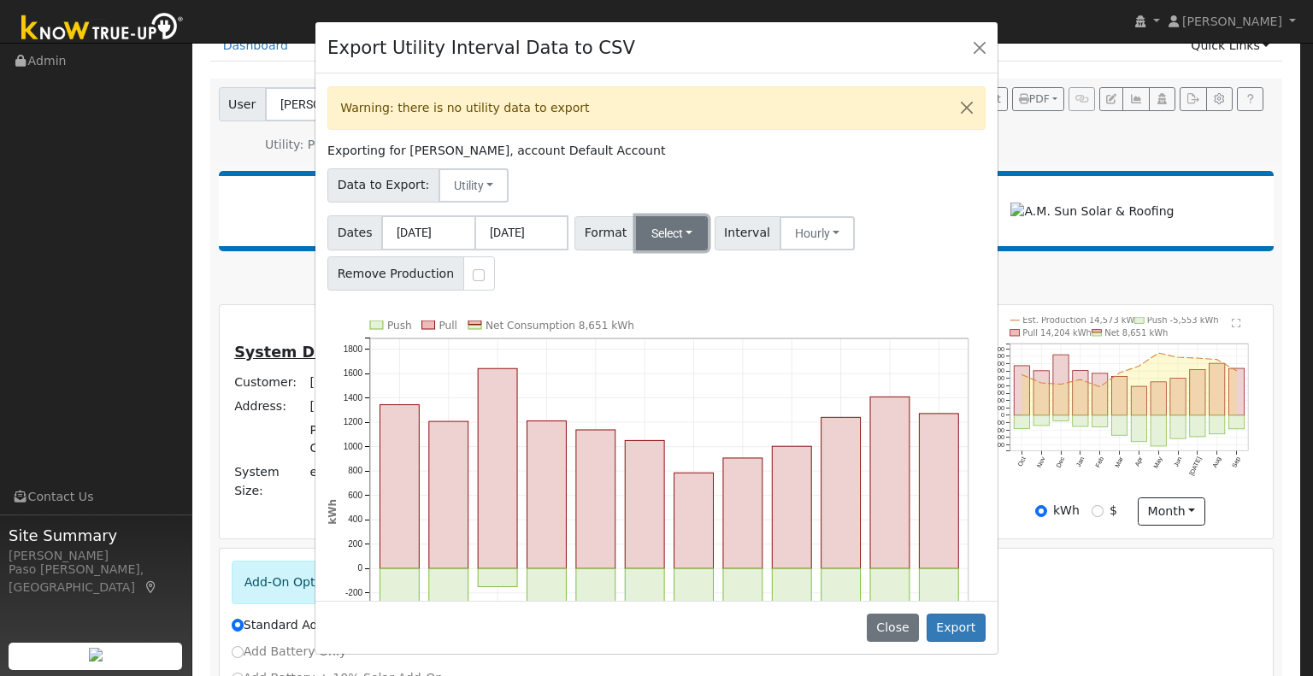
click at [673, 228] on button "Select" at bounding box center [672, 233] width 73 height 34
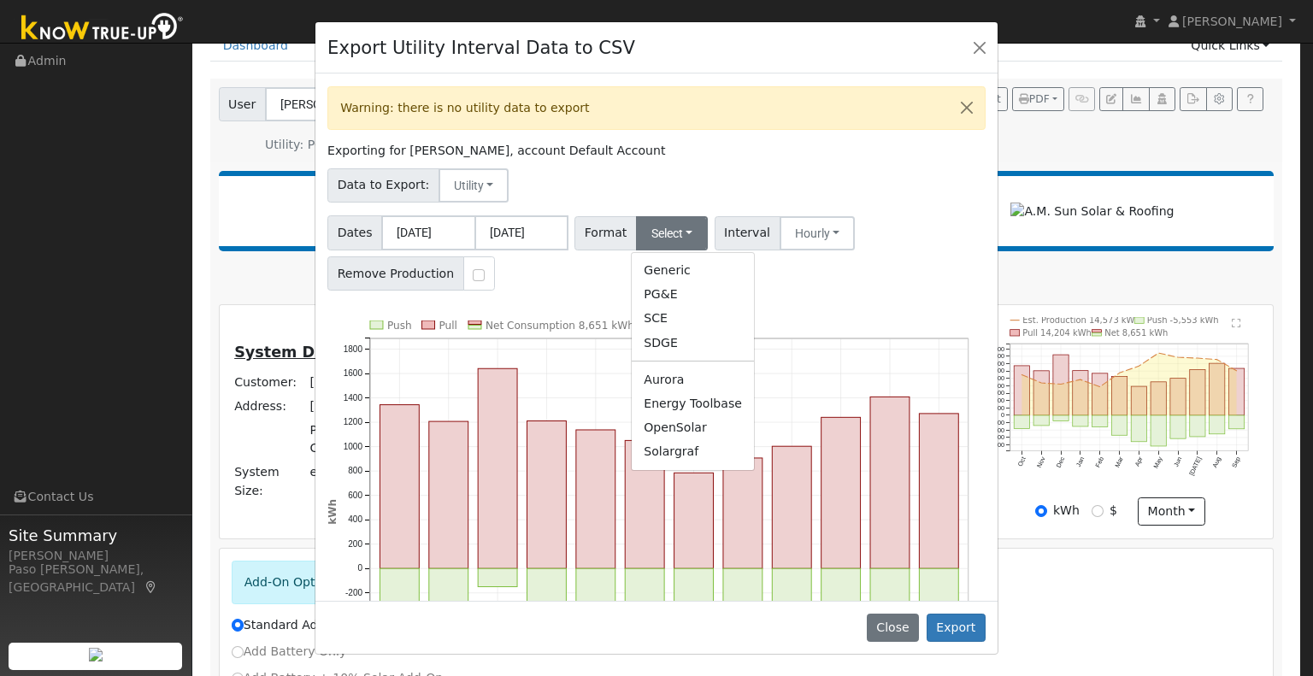
click at [663, 448] on link "Solargraf" at bounding box center [693, 452] width 122 height 24
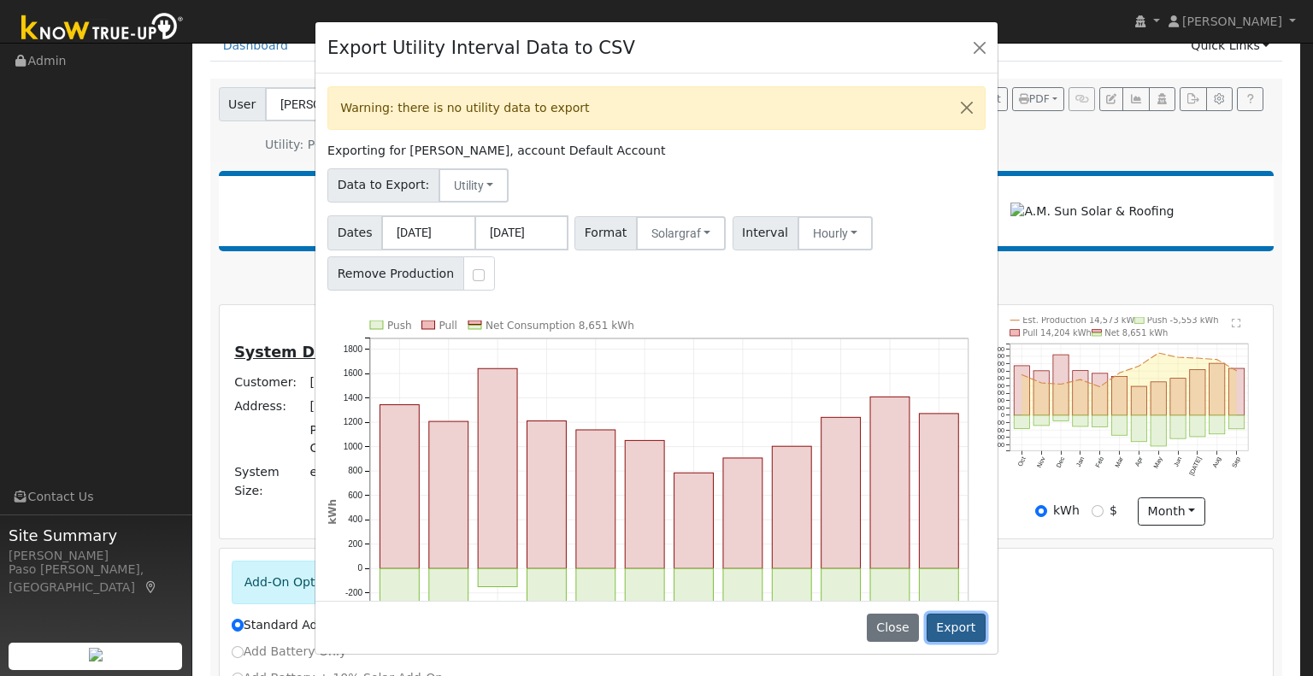
click at [960, 628] on button "Export" at bounding box center [956, 628] width 59 height 29
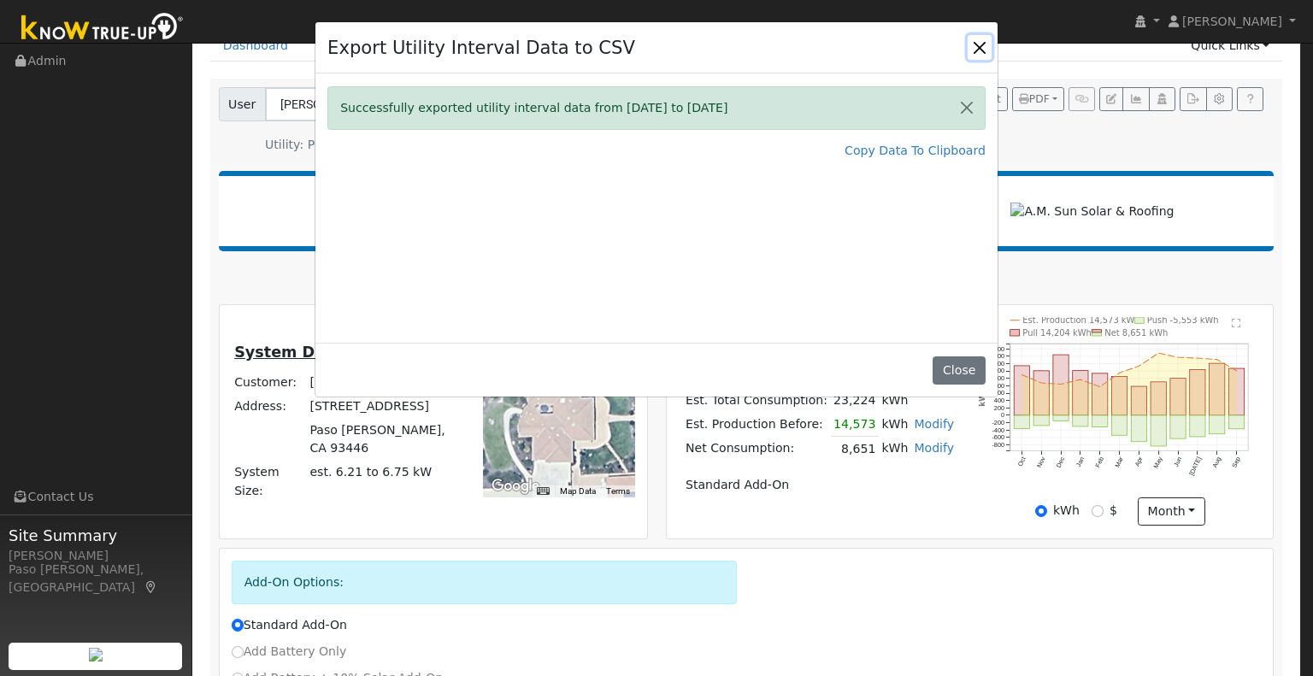
click at [977, 47] on button "Close" at bounding box center [980, 47] width 24 height 24
